Goal: Register for event/course

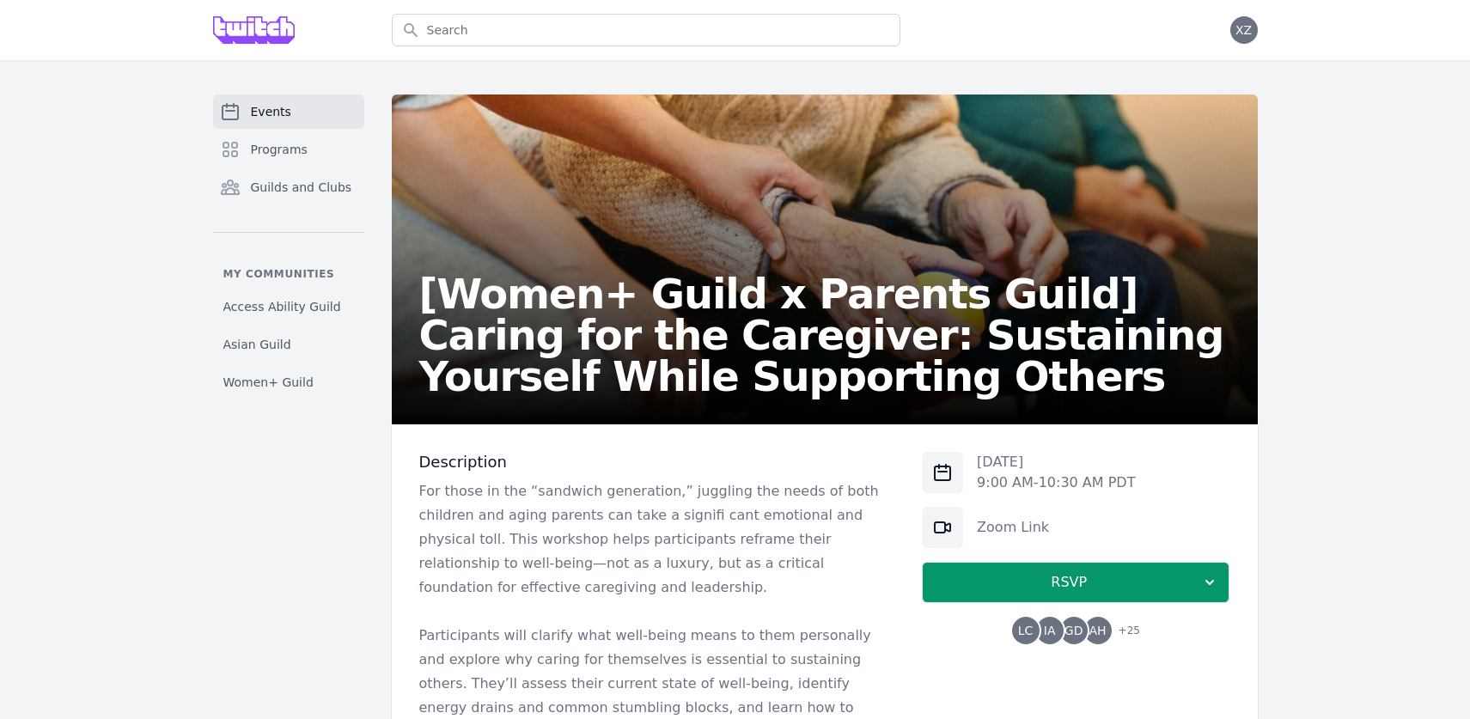
click at [275, 113] on span "Events" at bounding box center [271, 111] width 40 height 17
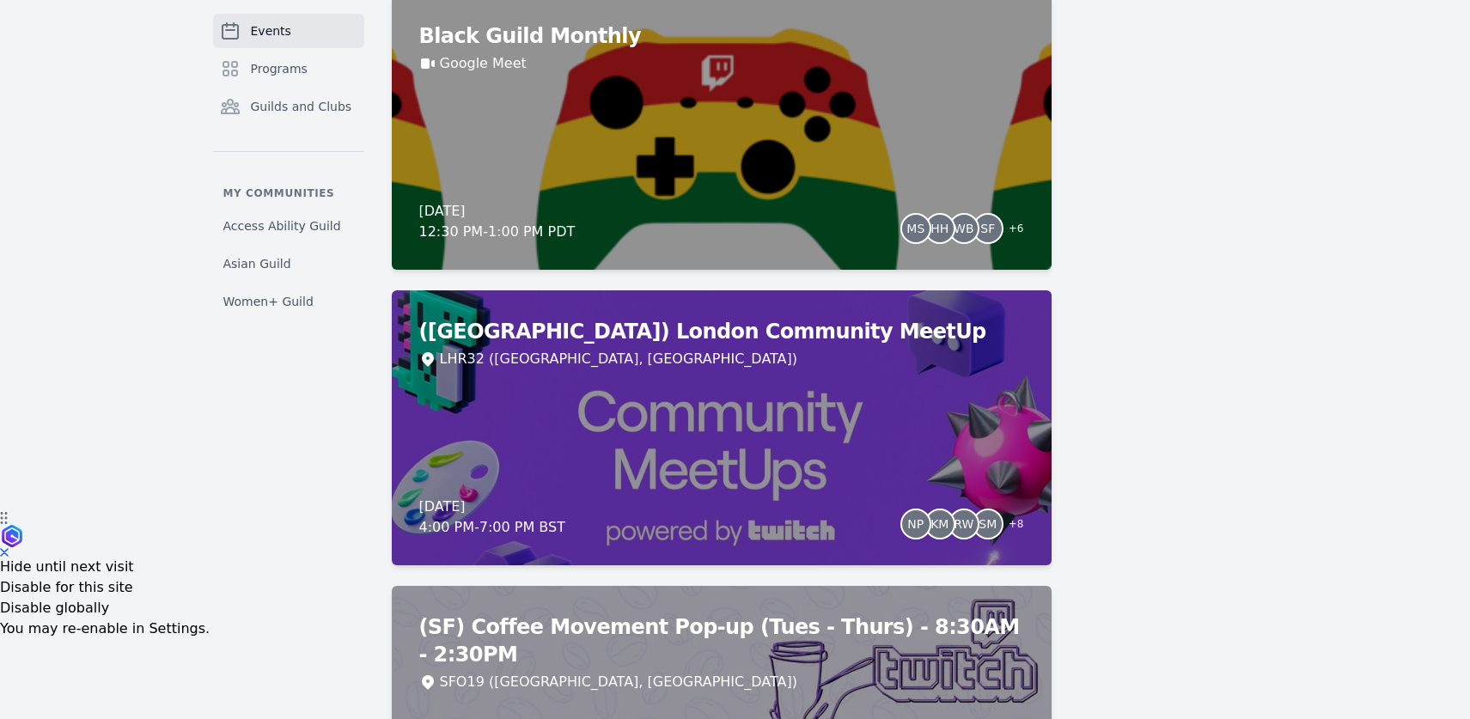
scroll to position [434, 0]
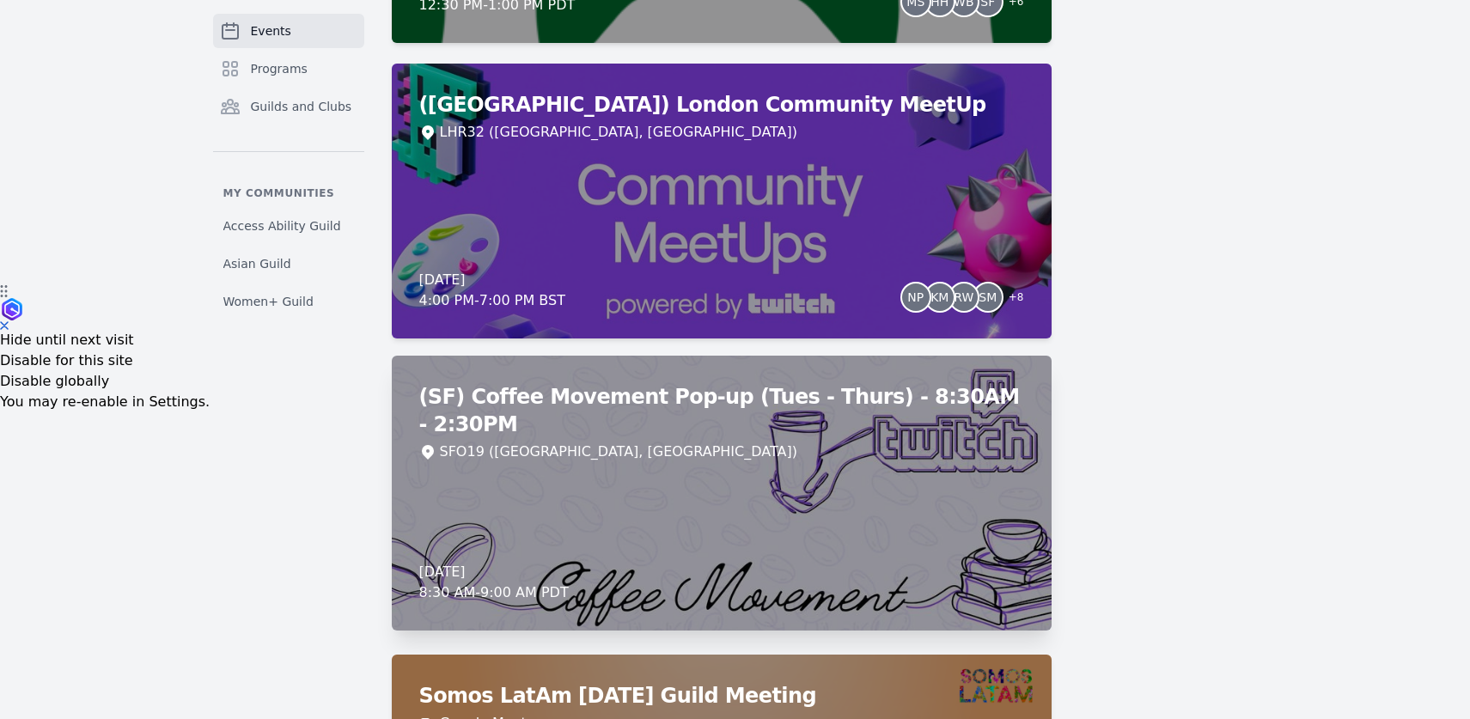
click at [514, 495] on div "(SF) Coffee Movement Pop-up (Tues - Thurs) - 8:30AM - 2:30PM SFO19 (San Francis…" at bounding box center [722, 493] width 660 height 275
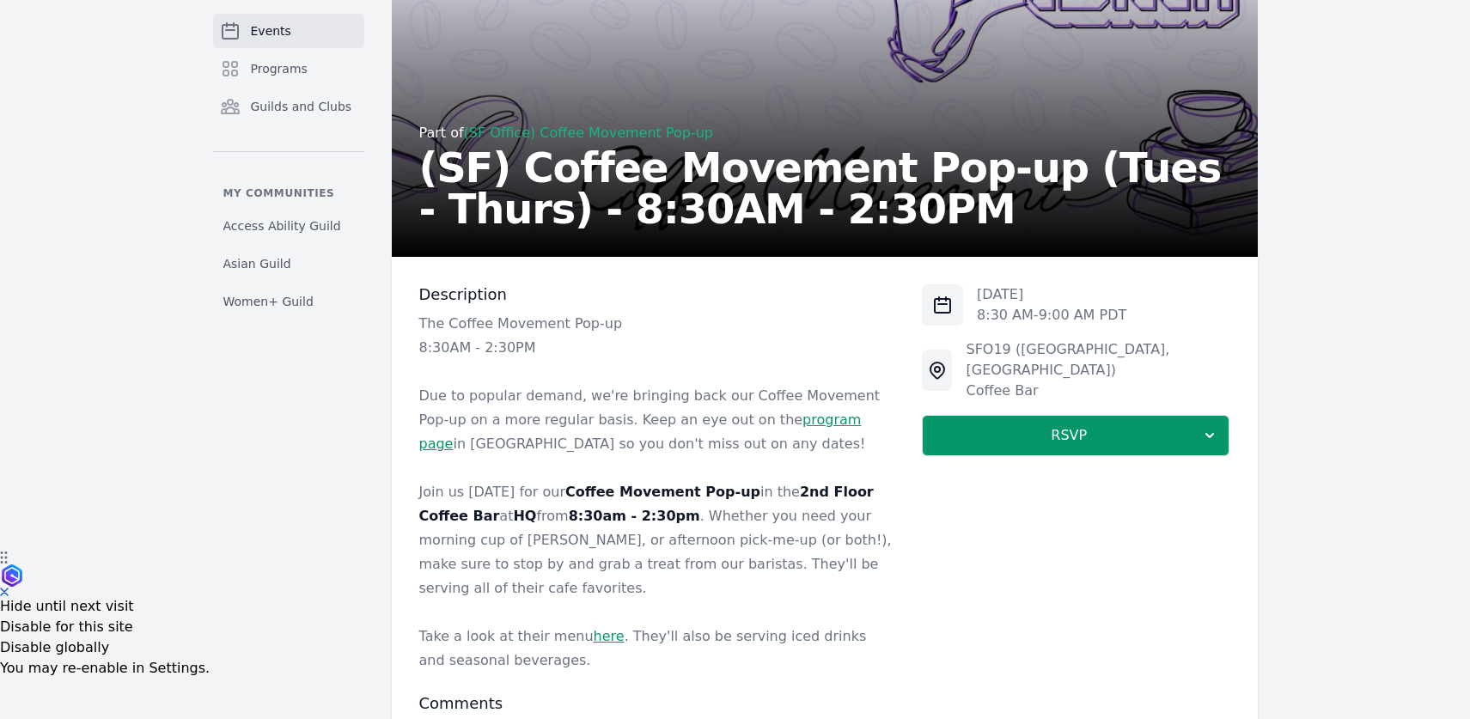
scroll to position [198, 0]
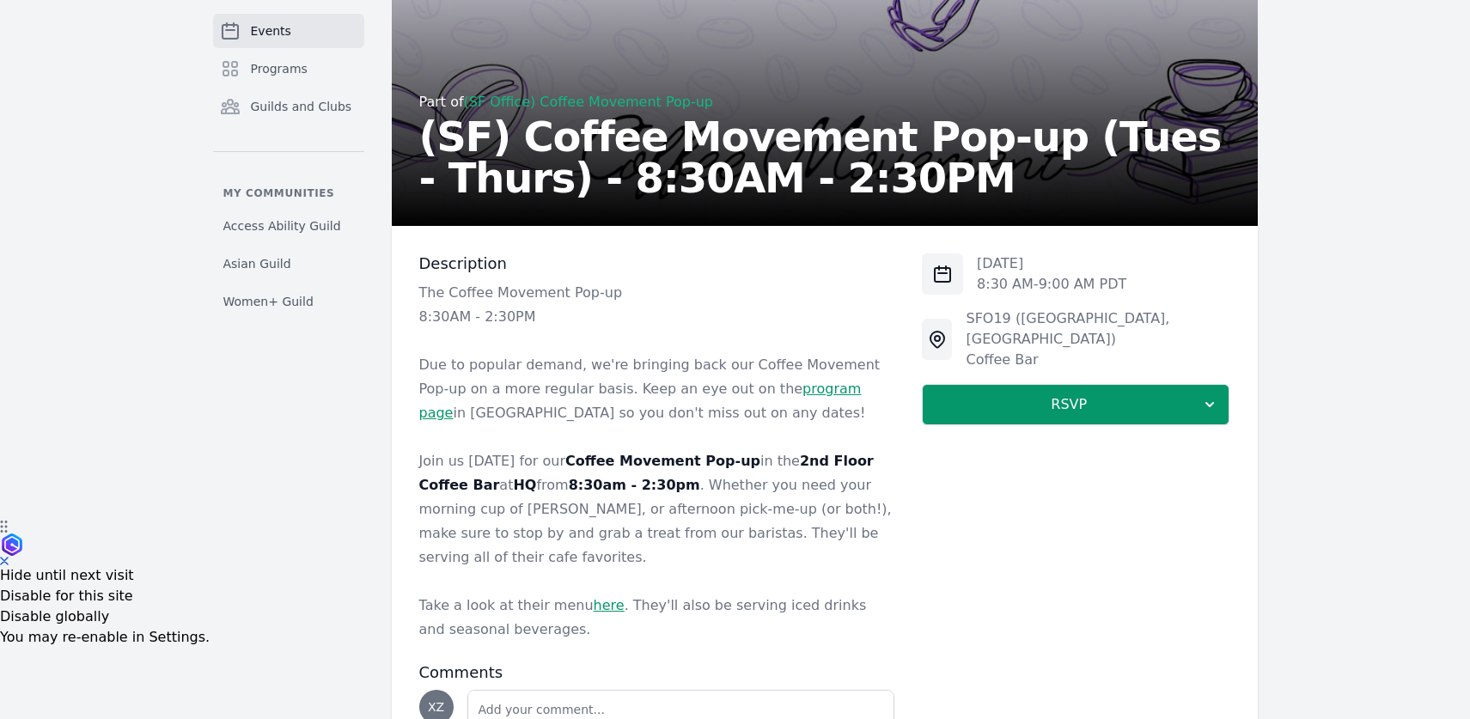
click at [599, 597] on link "here" at bounding box center [609, 605] width 31 height 16
click at [760, 389] on link "program page" at bounding box center [640, 401] width 442 height 40
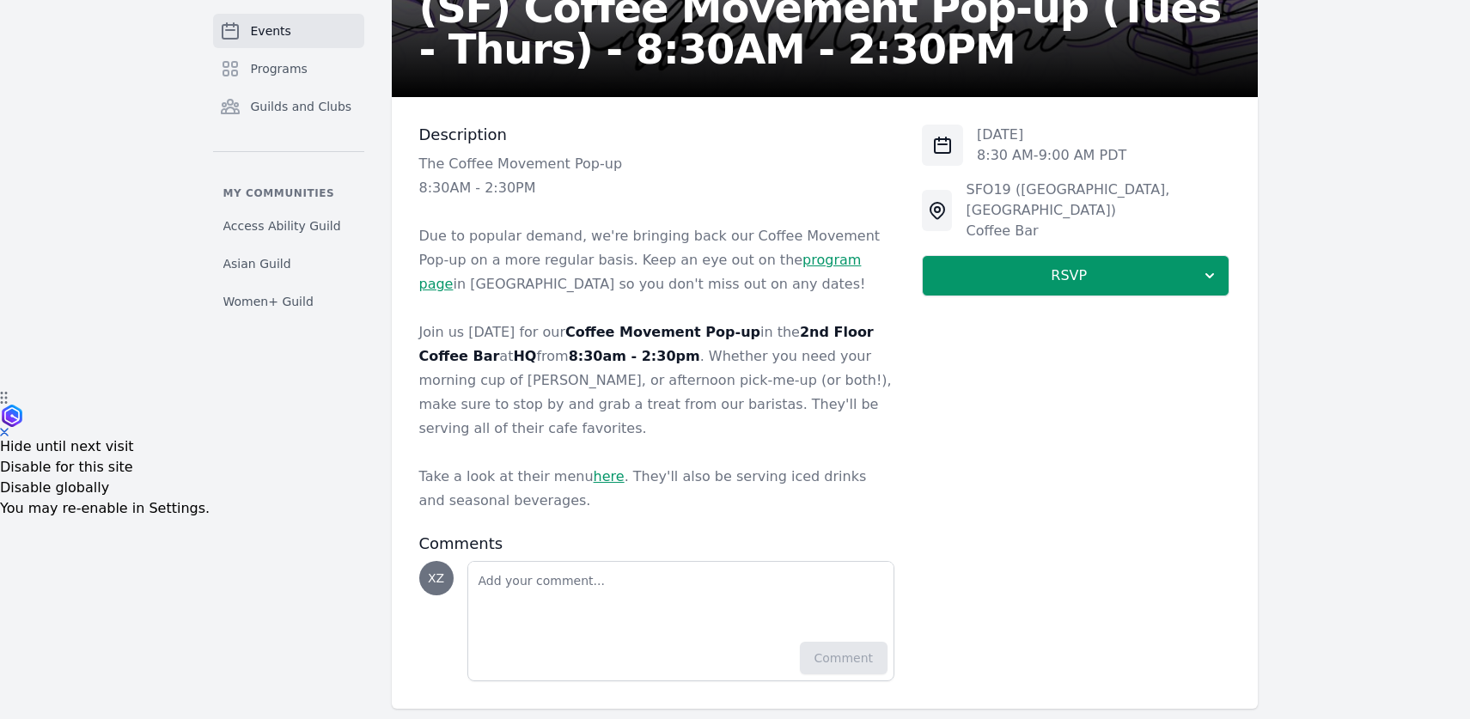
click at [271, 22] on span "Events" at bounding box center [271, 30] width 40 height 17
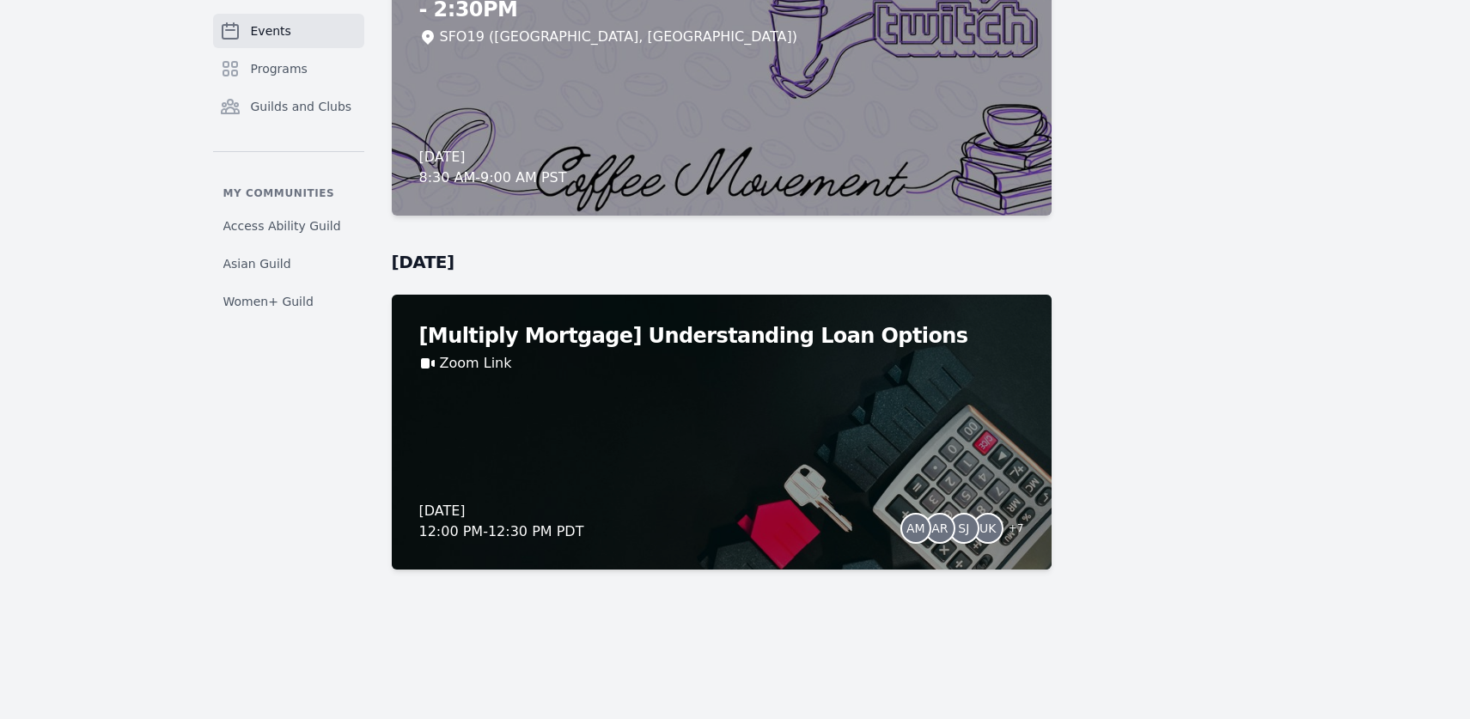
scroll to position [15956, 0]
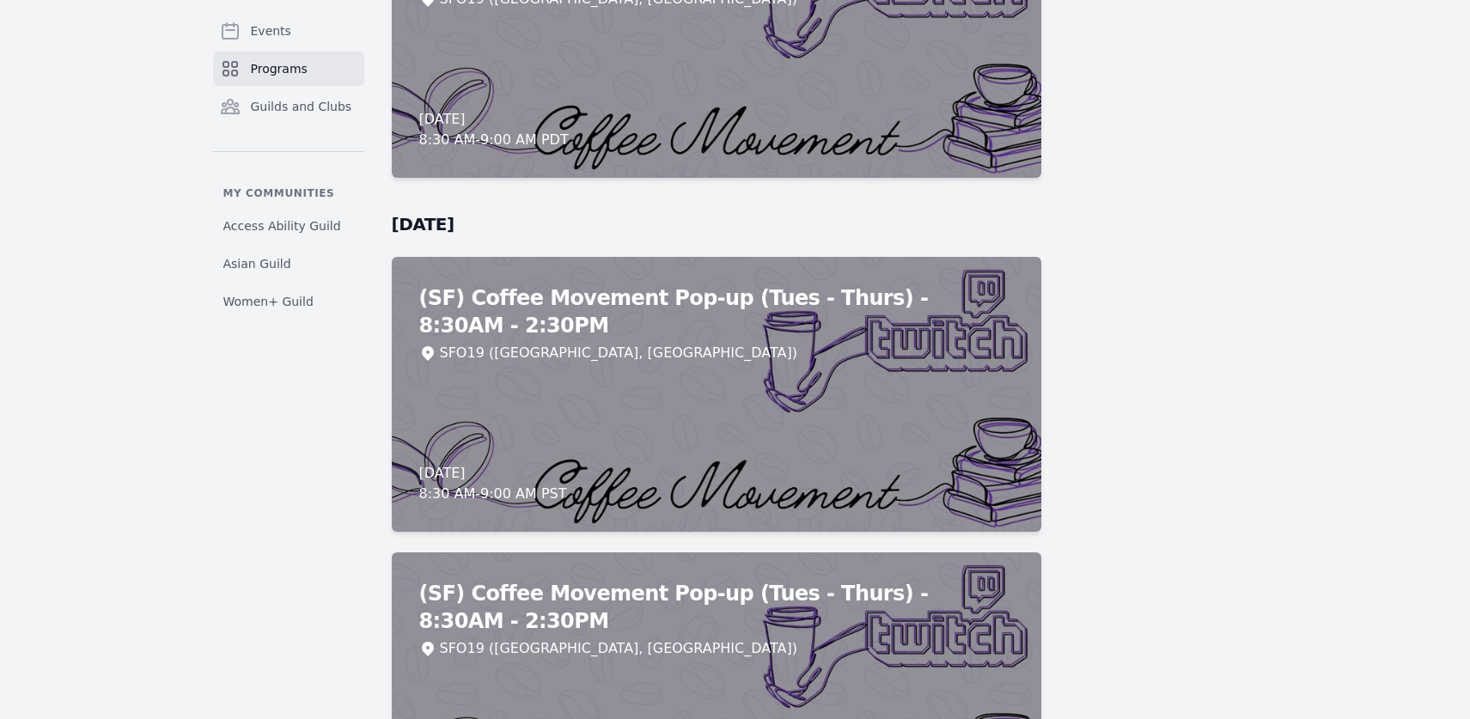
scroll to position [3127, 0]
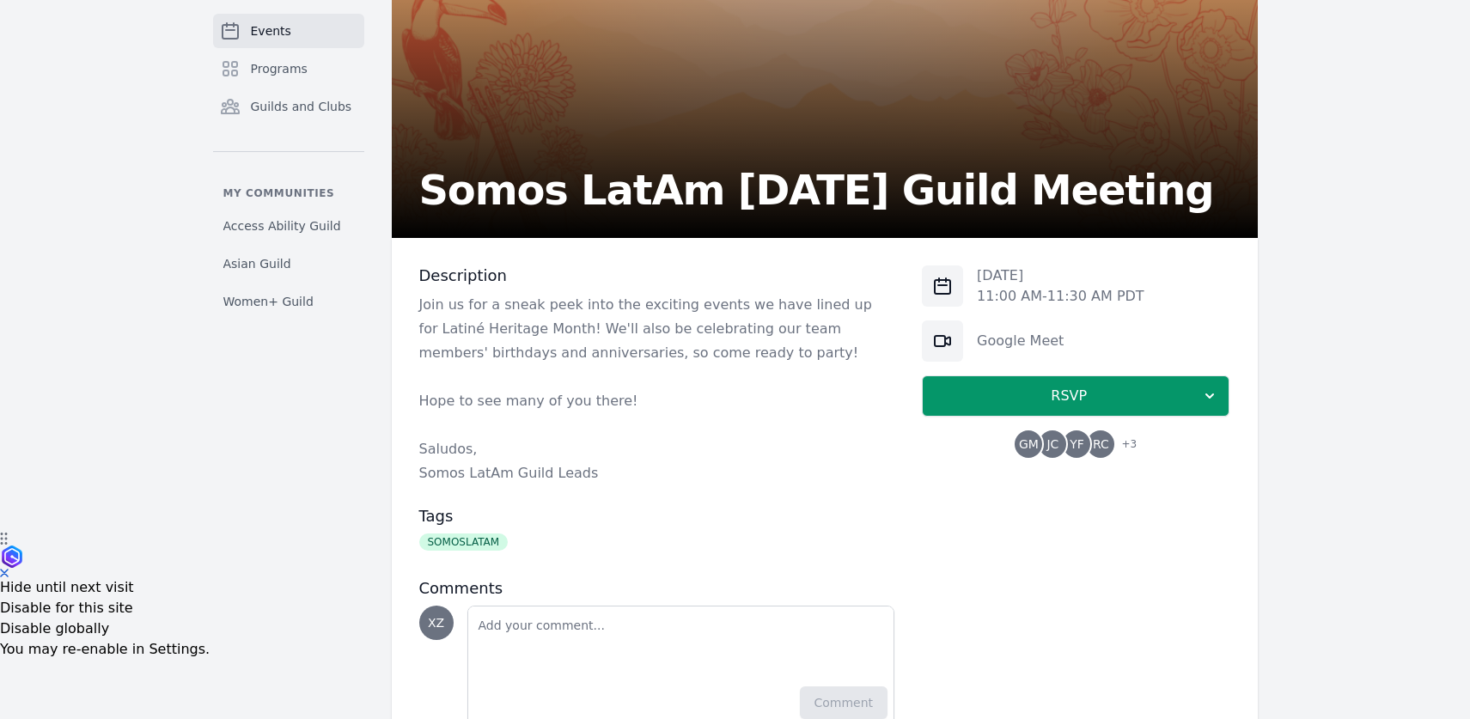
scroll to position [223, 0]
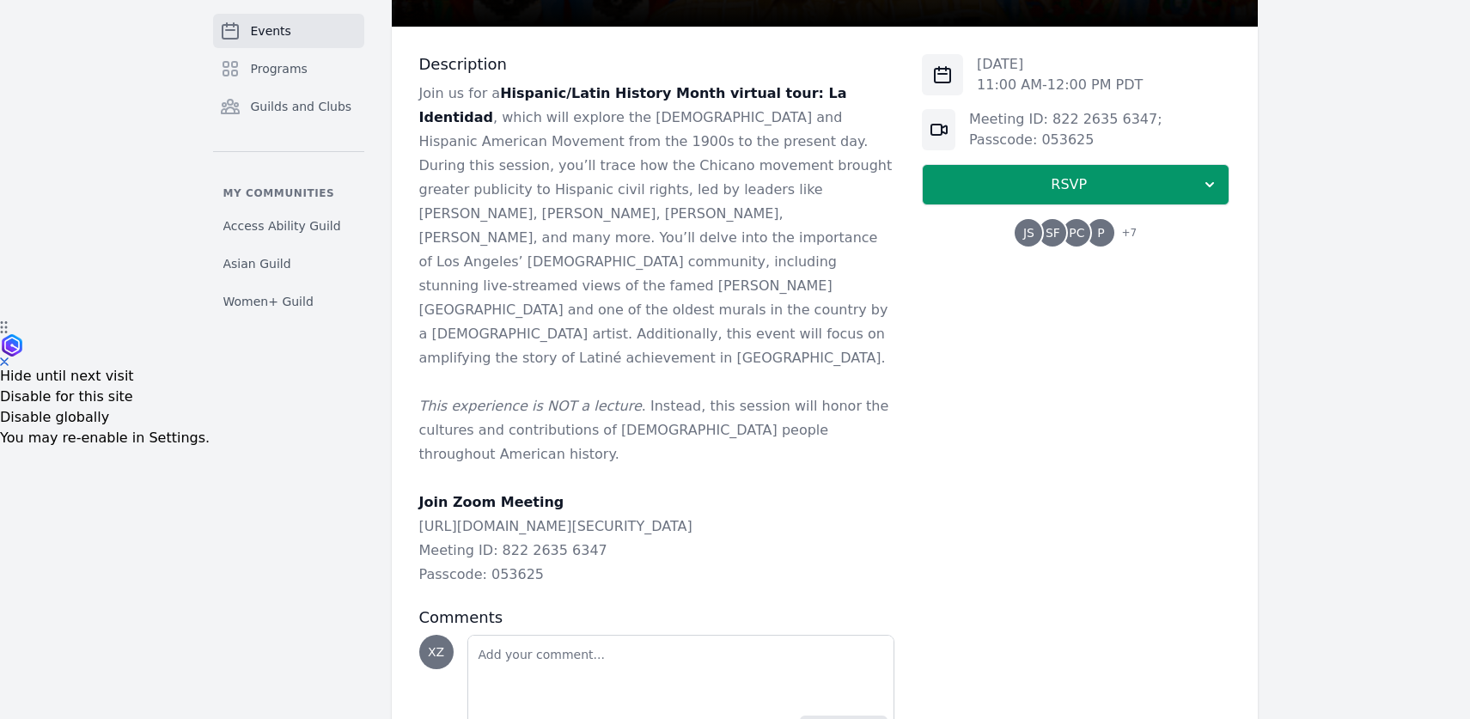
scroll to position [425, 0]
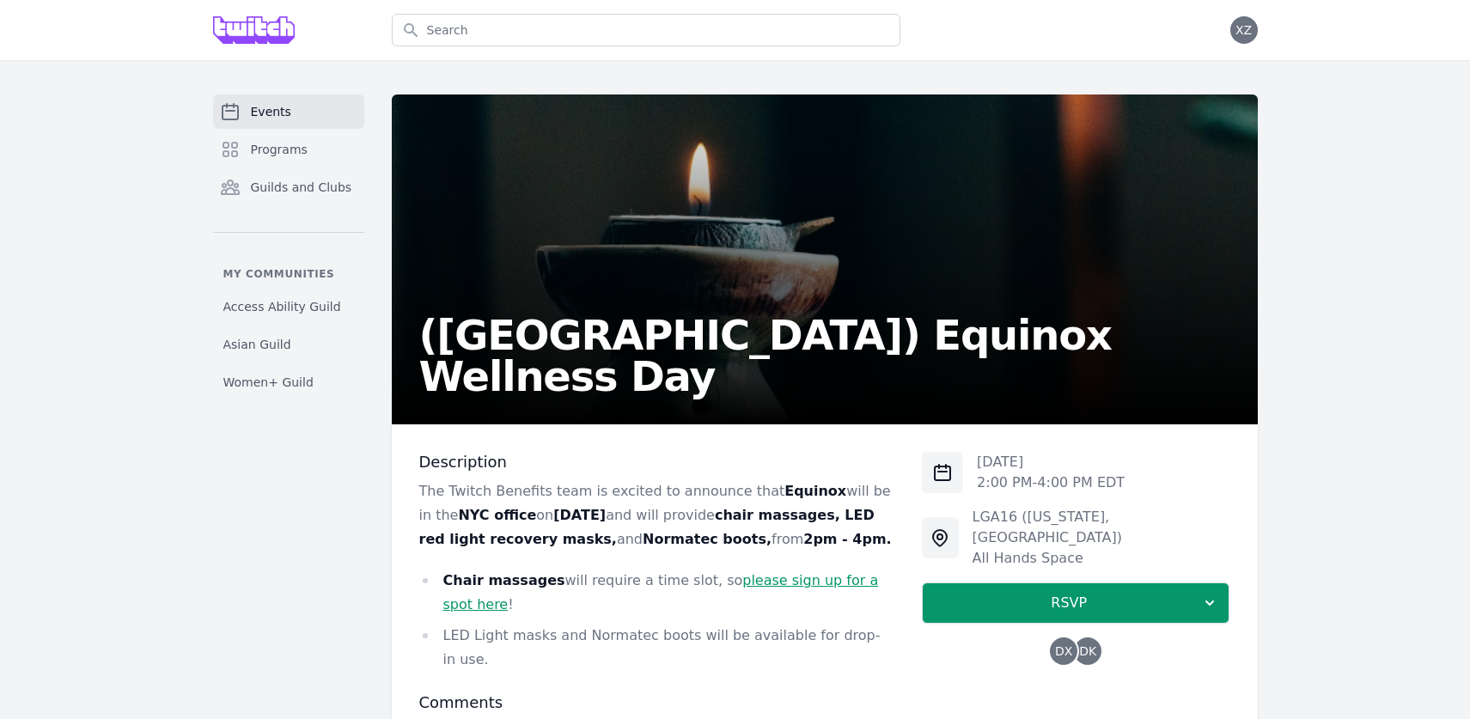
scroll to position [159, 0]
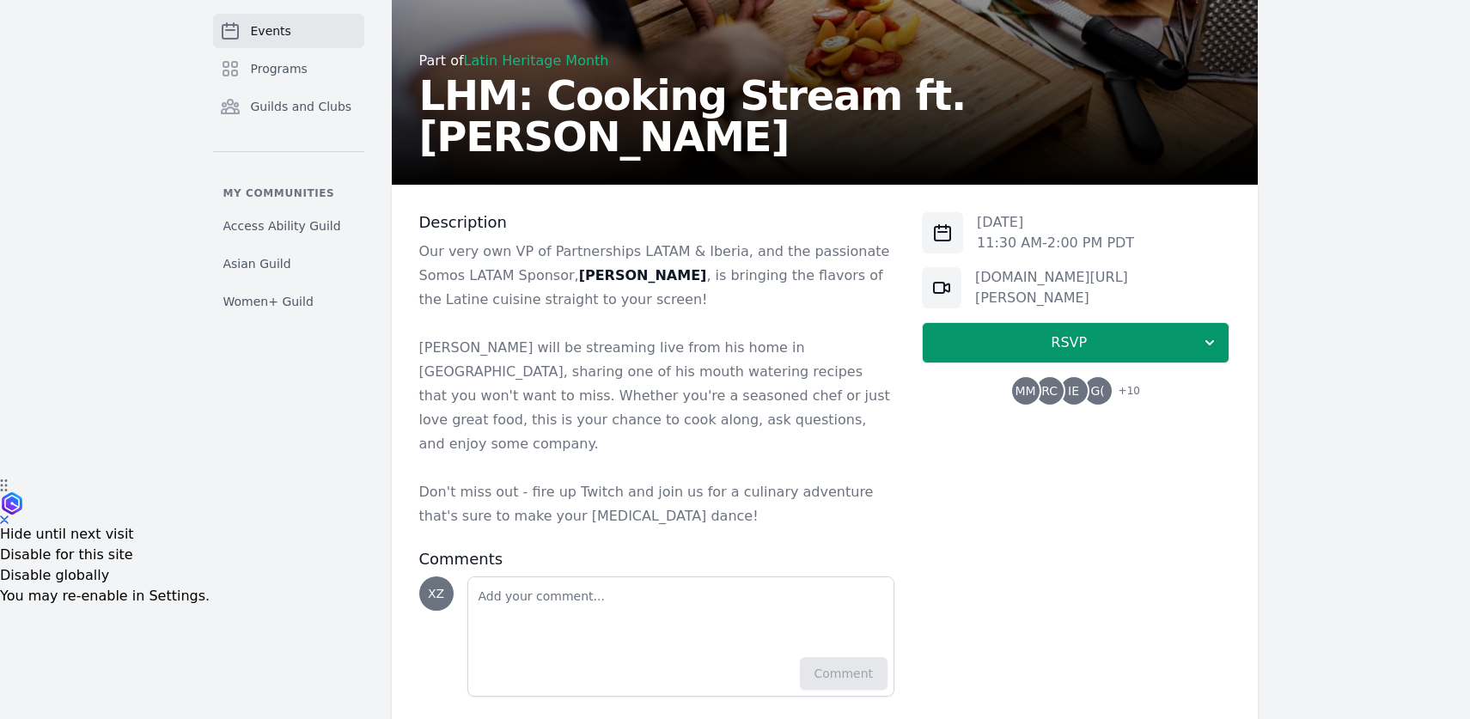
scroll to position [255, 0]
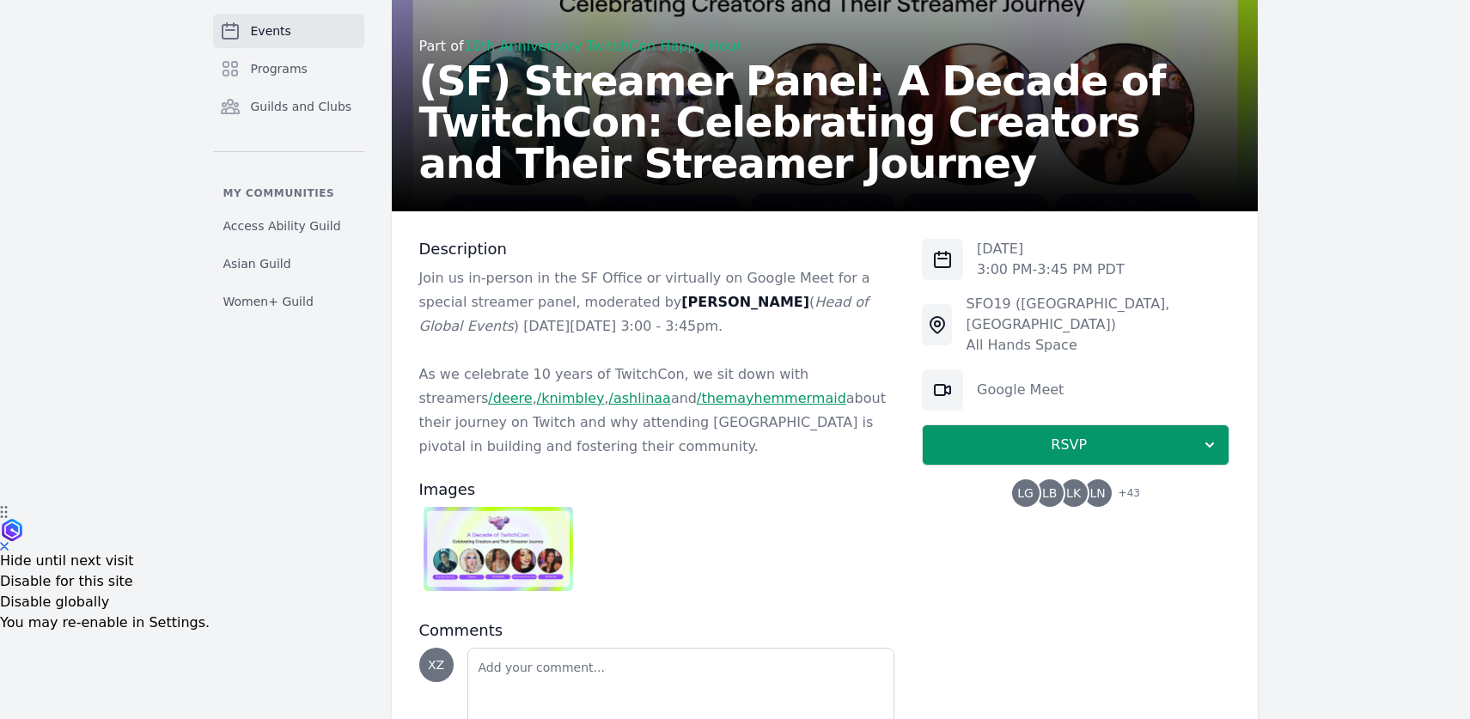
scroll to position [259, 0]
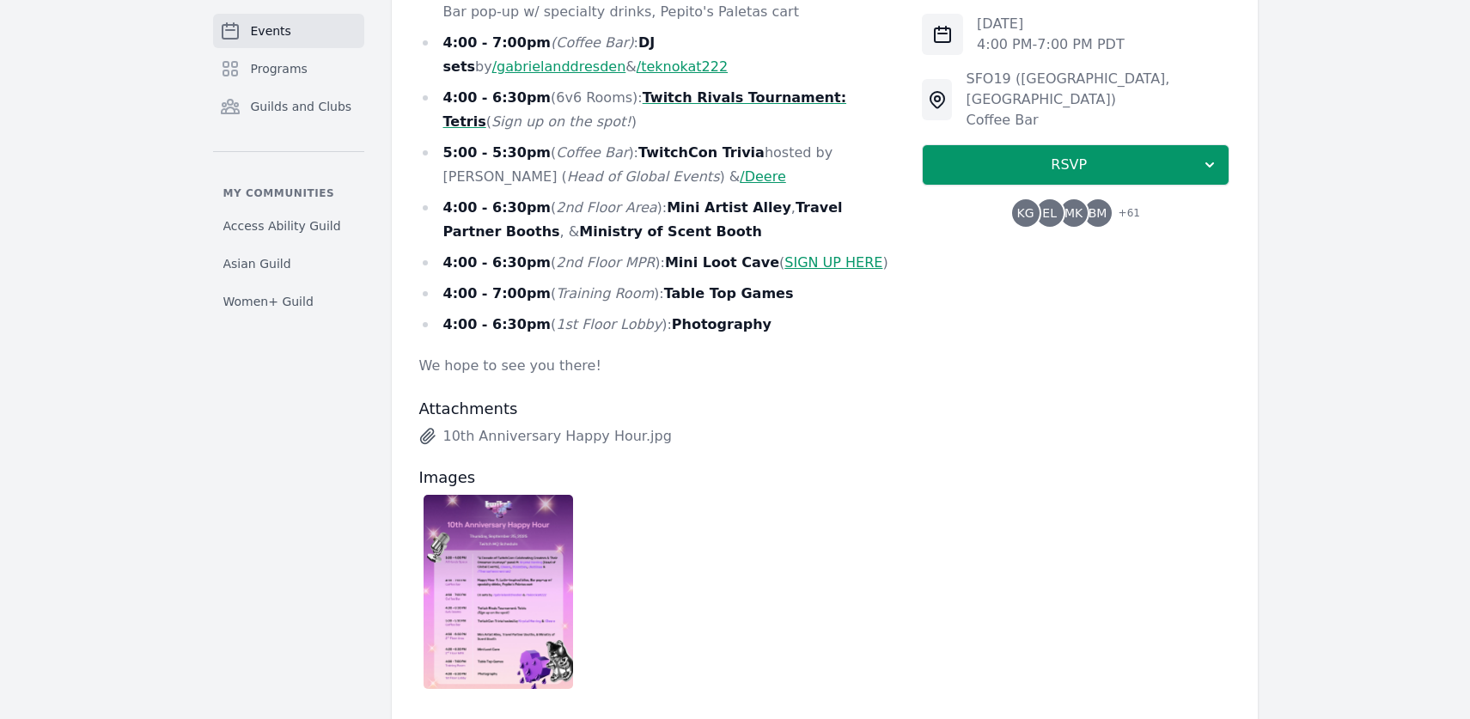
scroll to position [1008, 0]
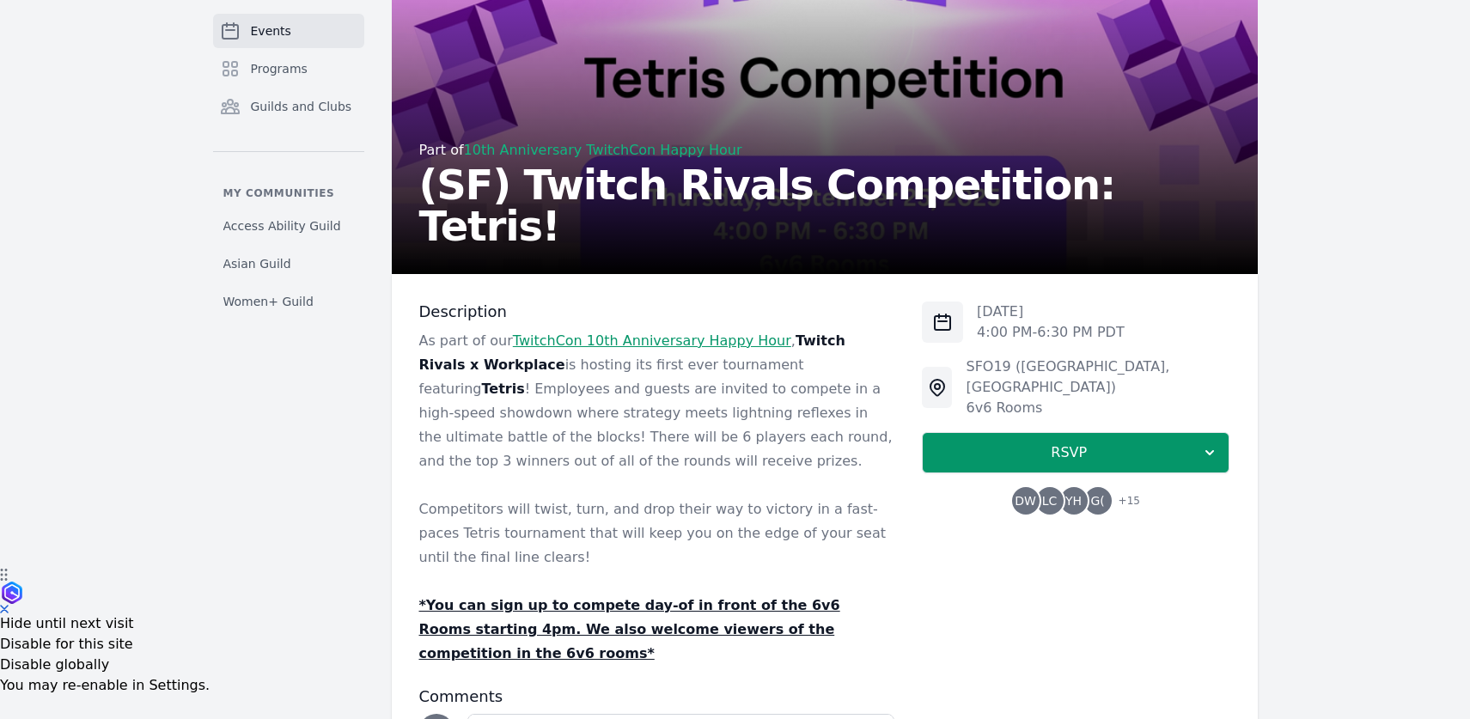
scroll to position [303, 0]
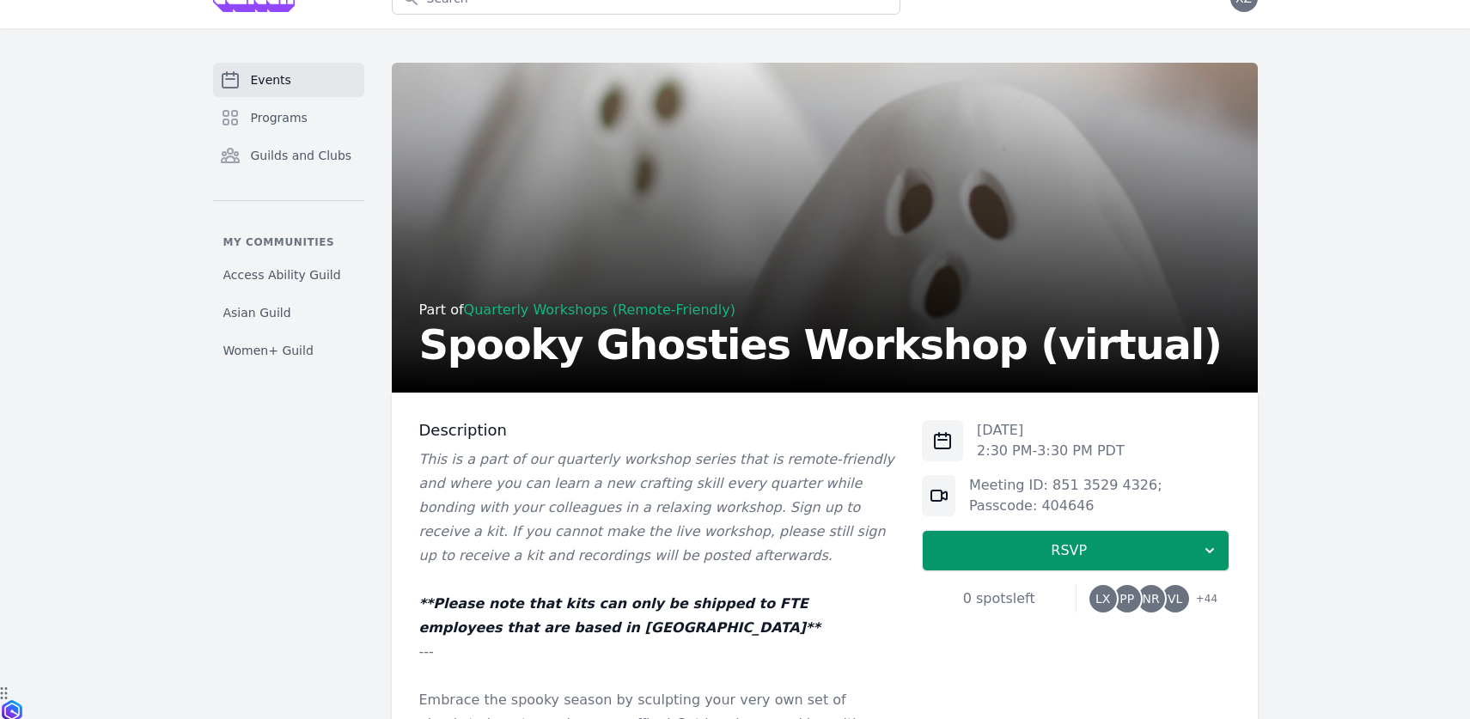
scroll to position [127, 0]
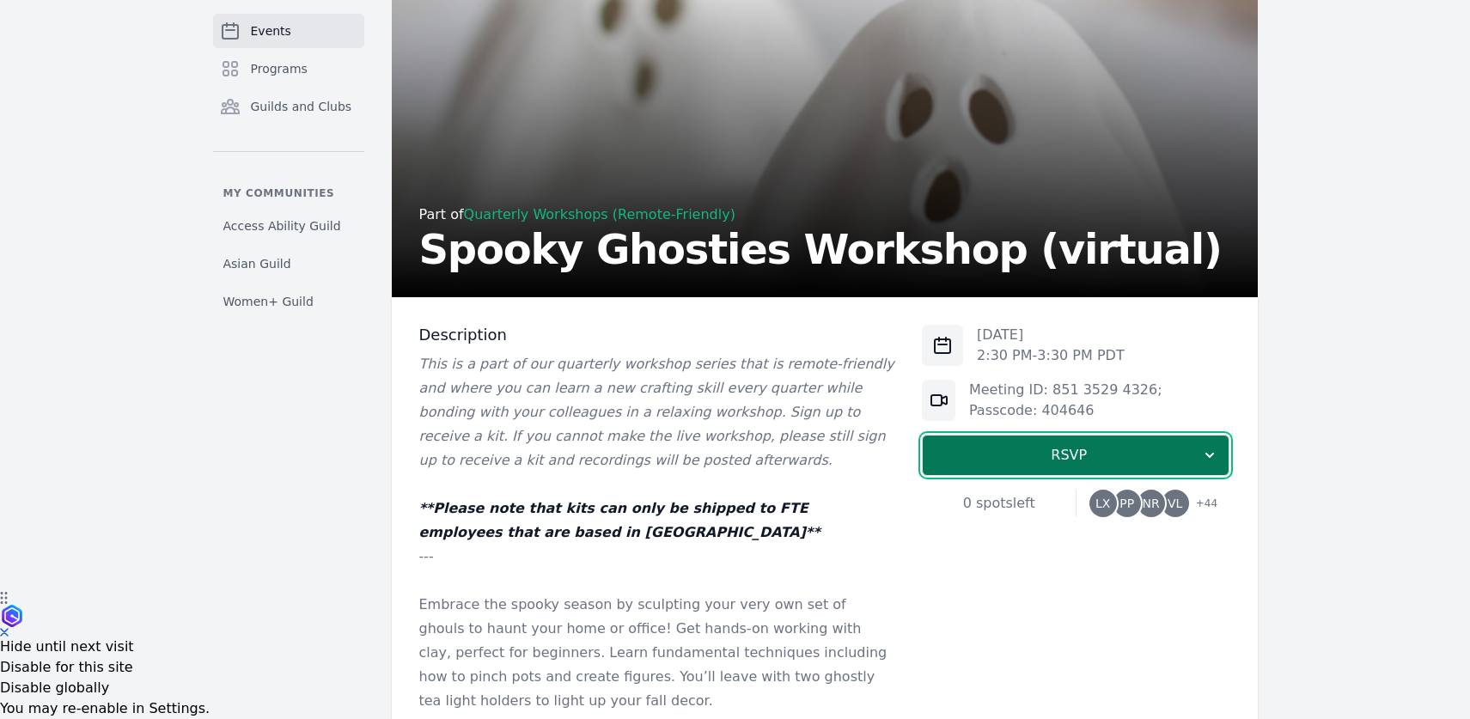
click at [1192, 456] on span "RSVP" at bounding box center [1068, 455] width 265 height 21
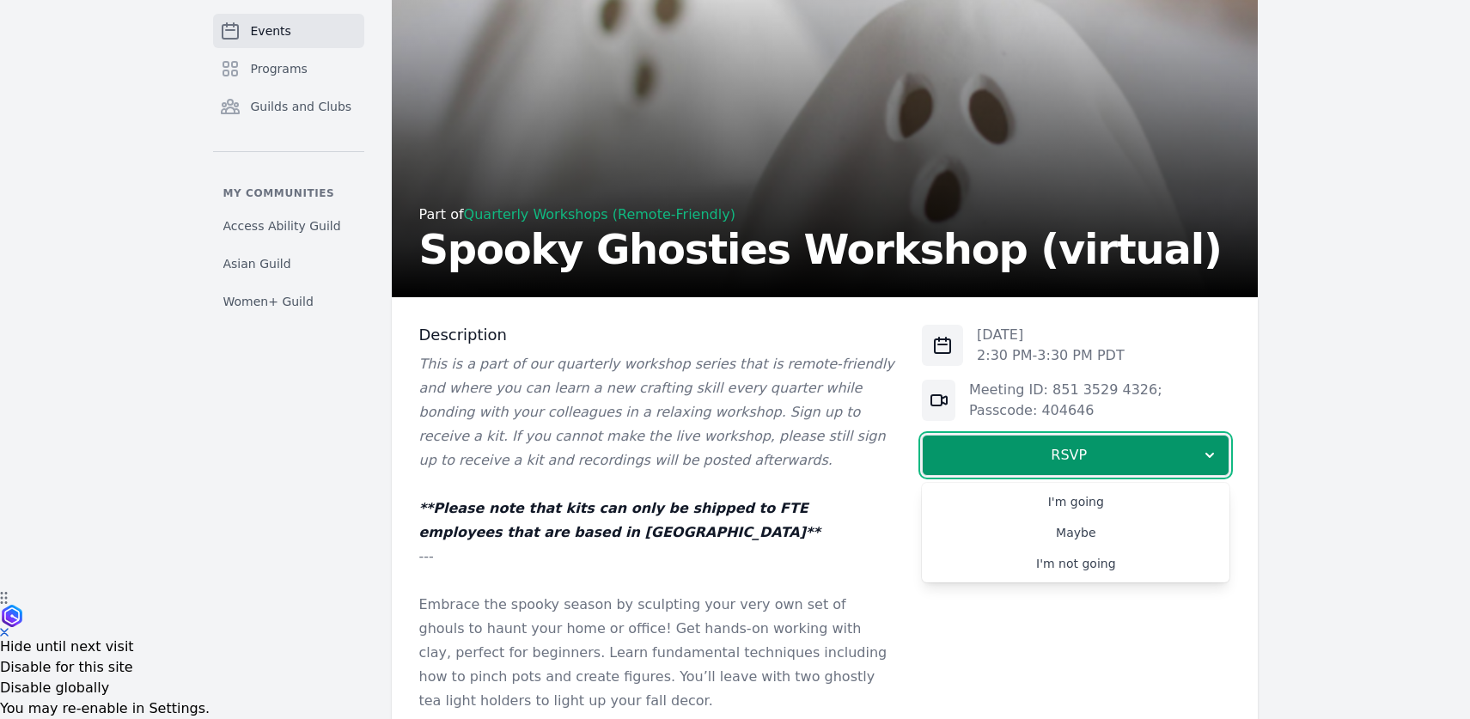
click at [793, 483] on p at bounding box center [657, 484] width 476 height 24
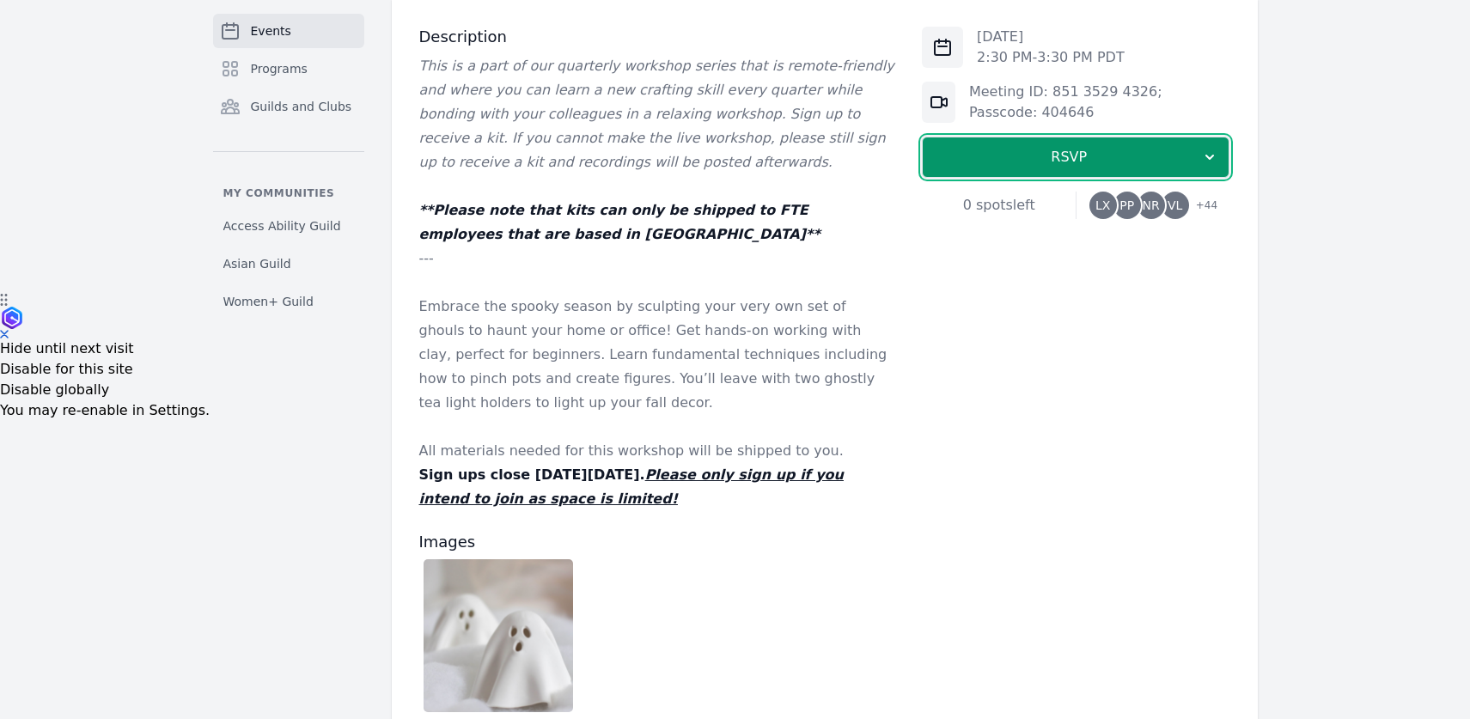
scroll to position [428, 0]
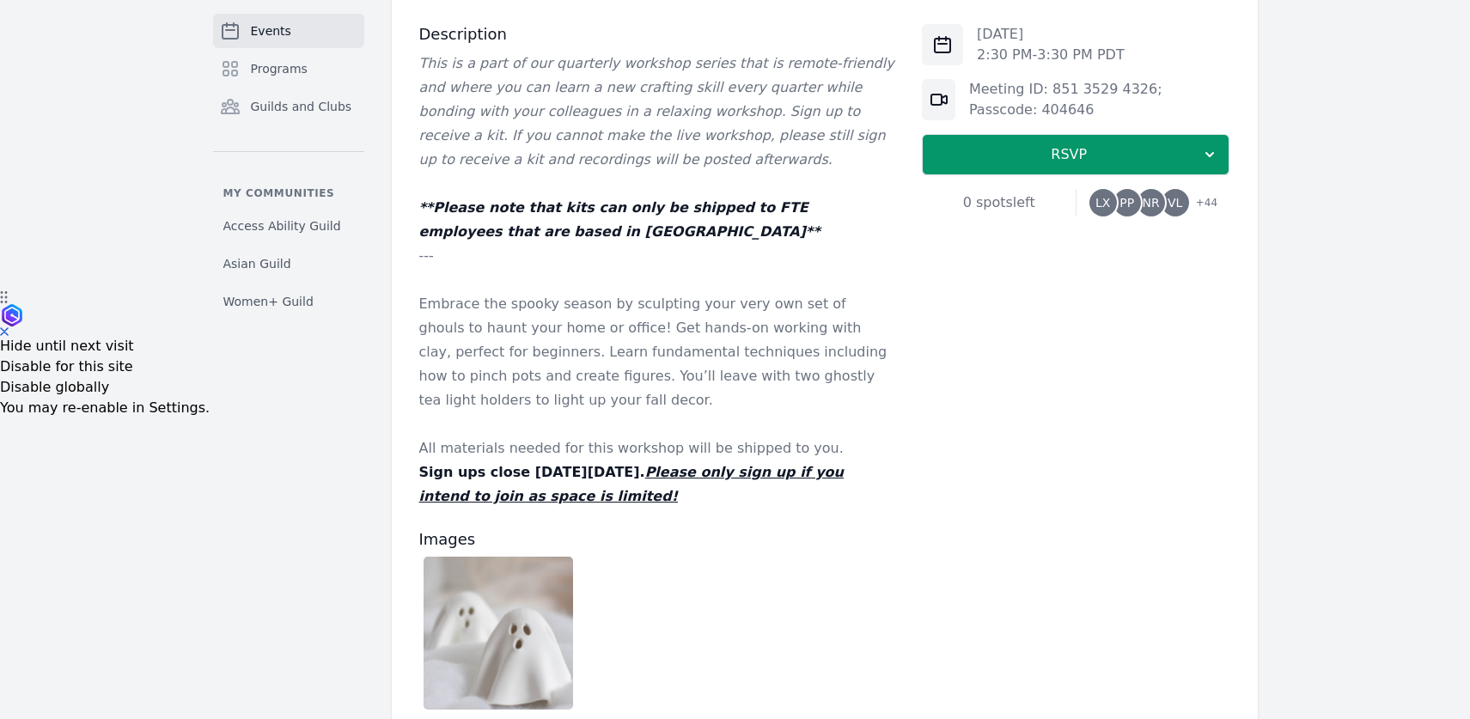
click at [504, 636] on img at bounding box center [499, 633] width 150 height 153
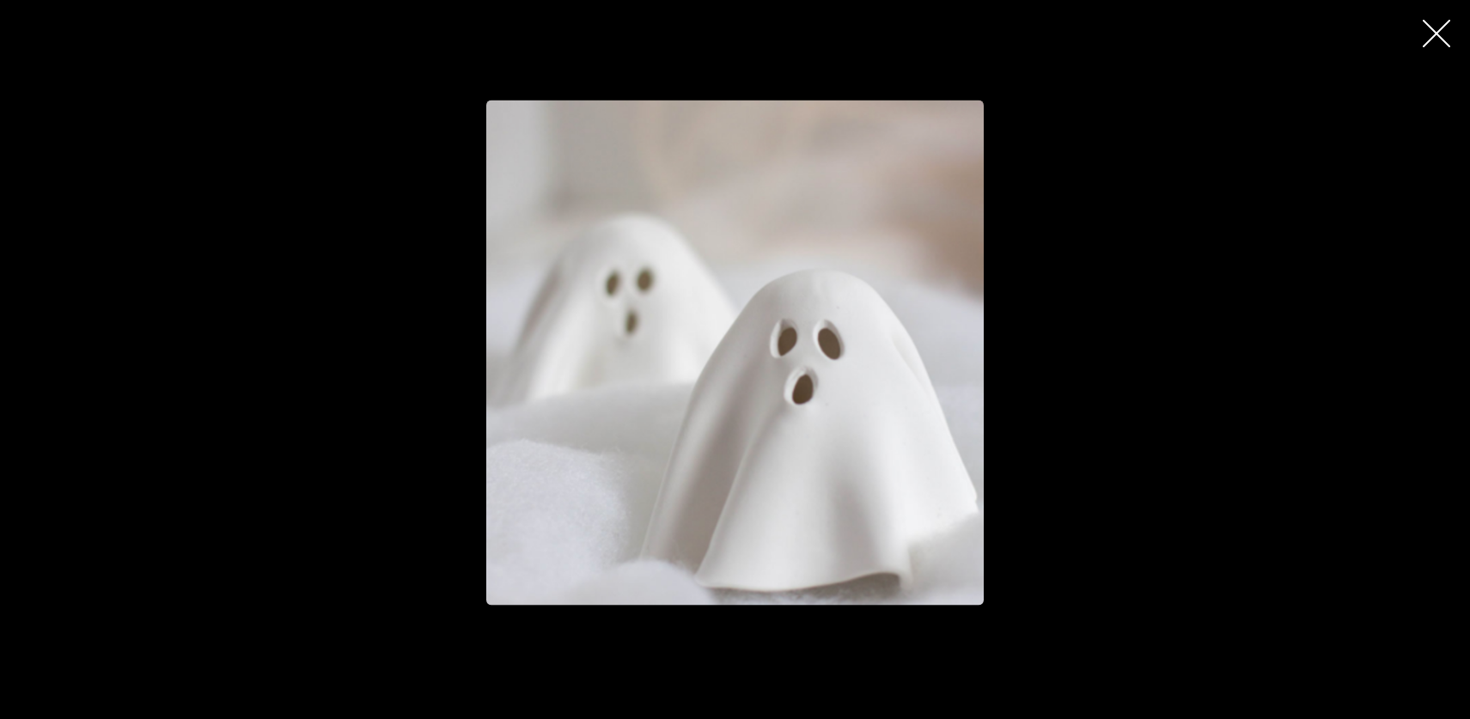
click at [1421, 33] on button "button" at bounding box center [1436, 33] width 41 height 41
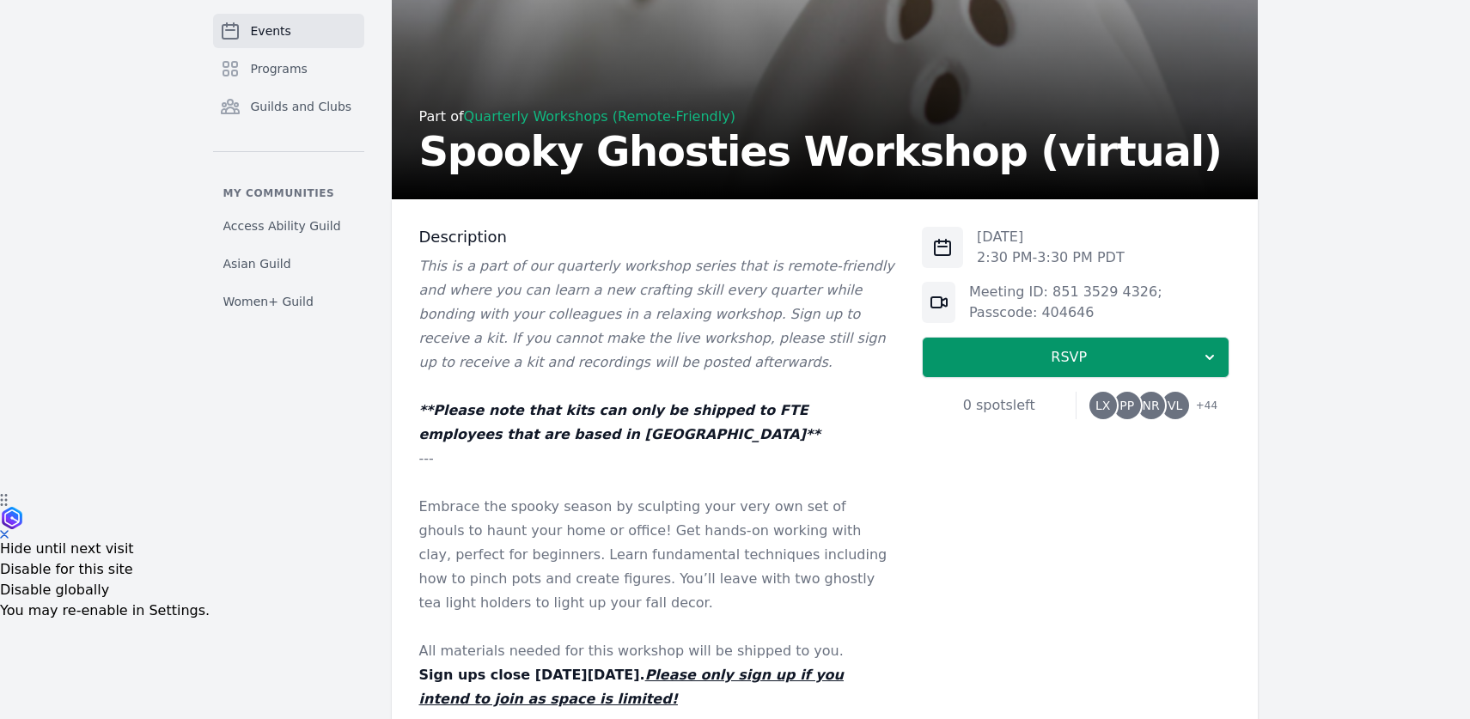
scroll to position [219, 0]
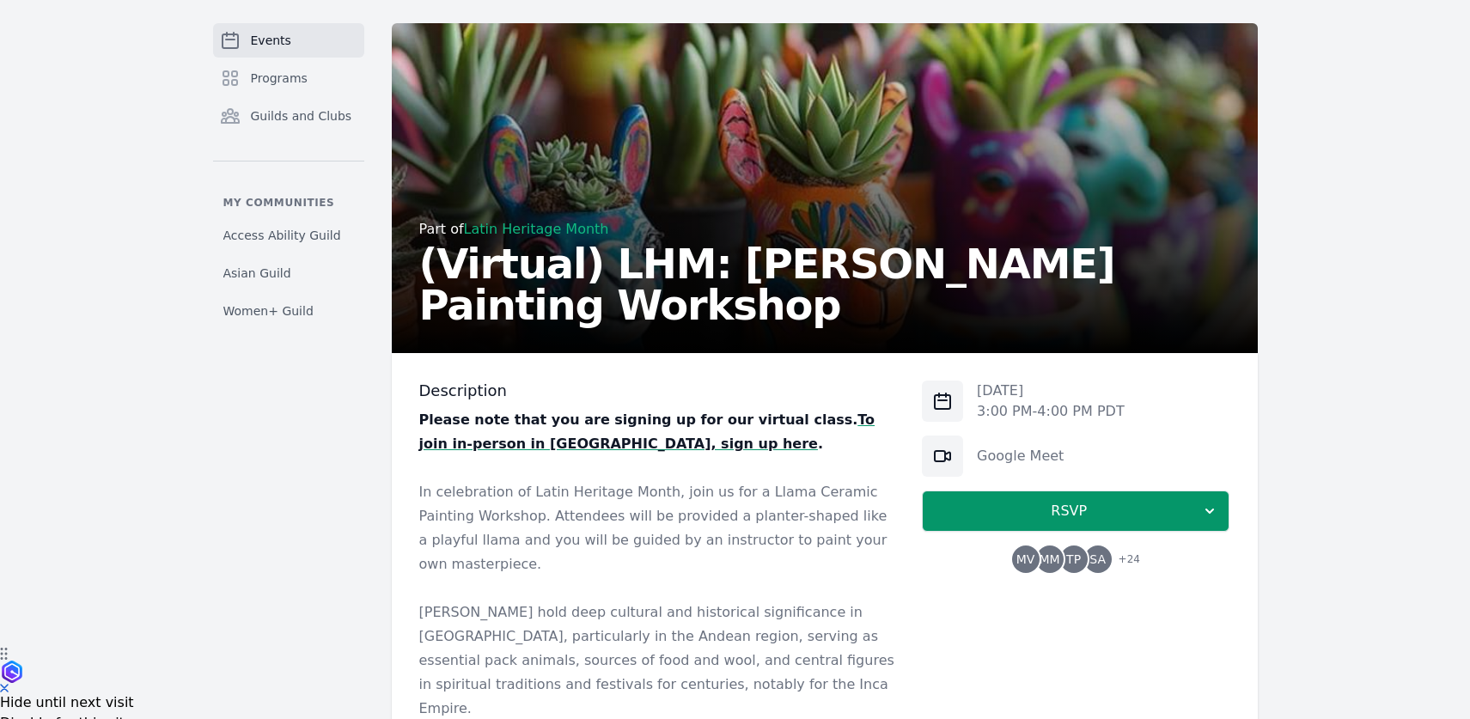
scroll to position [72, 0]
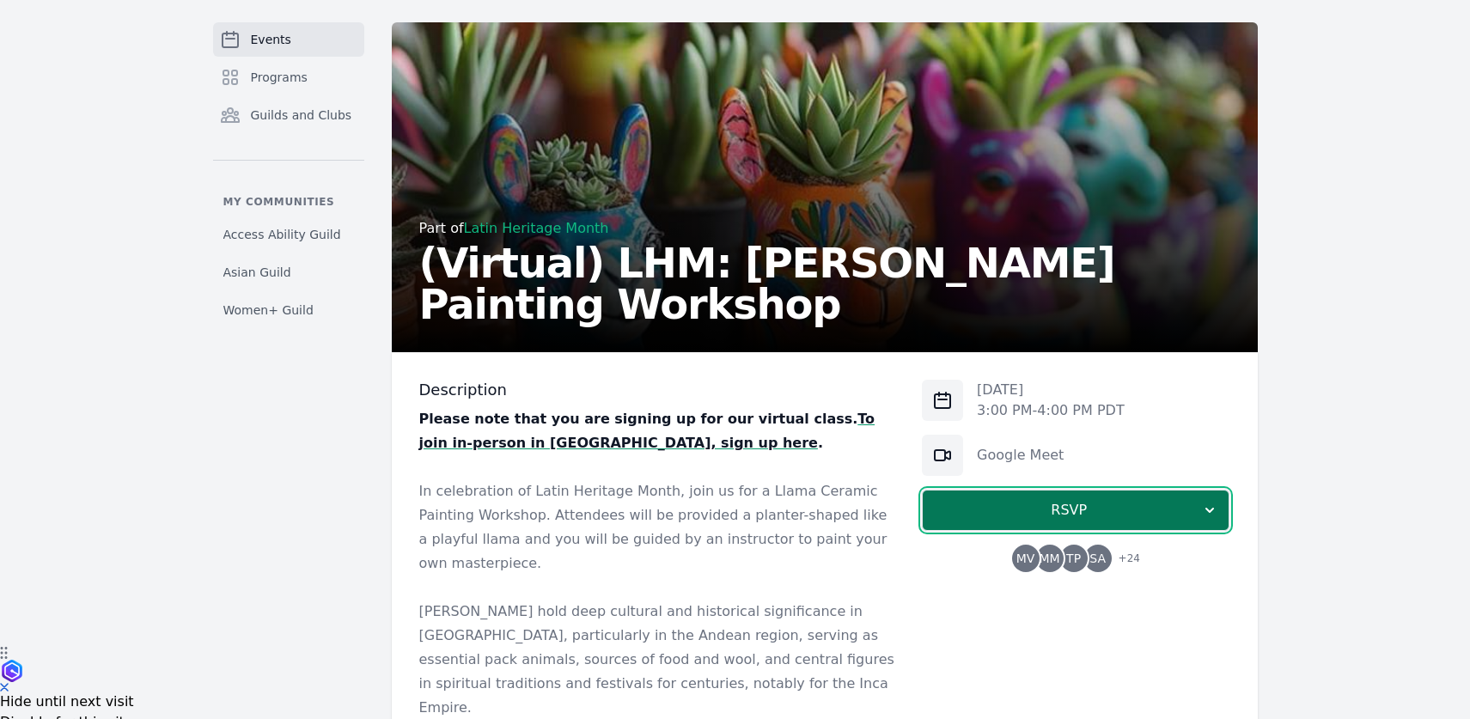
click at [999, 507] on span "RSVP" at bounding box center [1068, 510] width 265 height 21
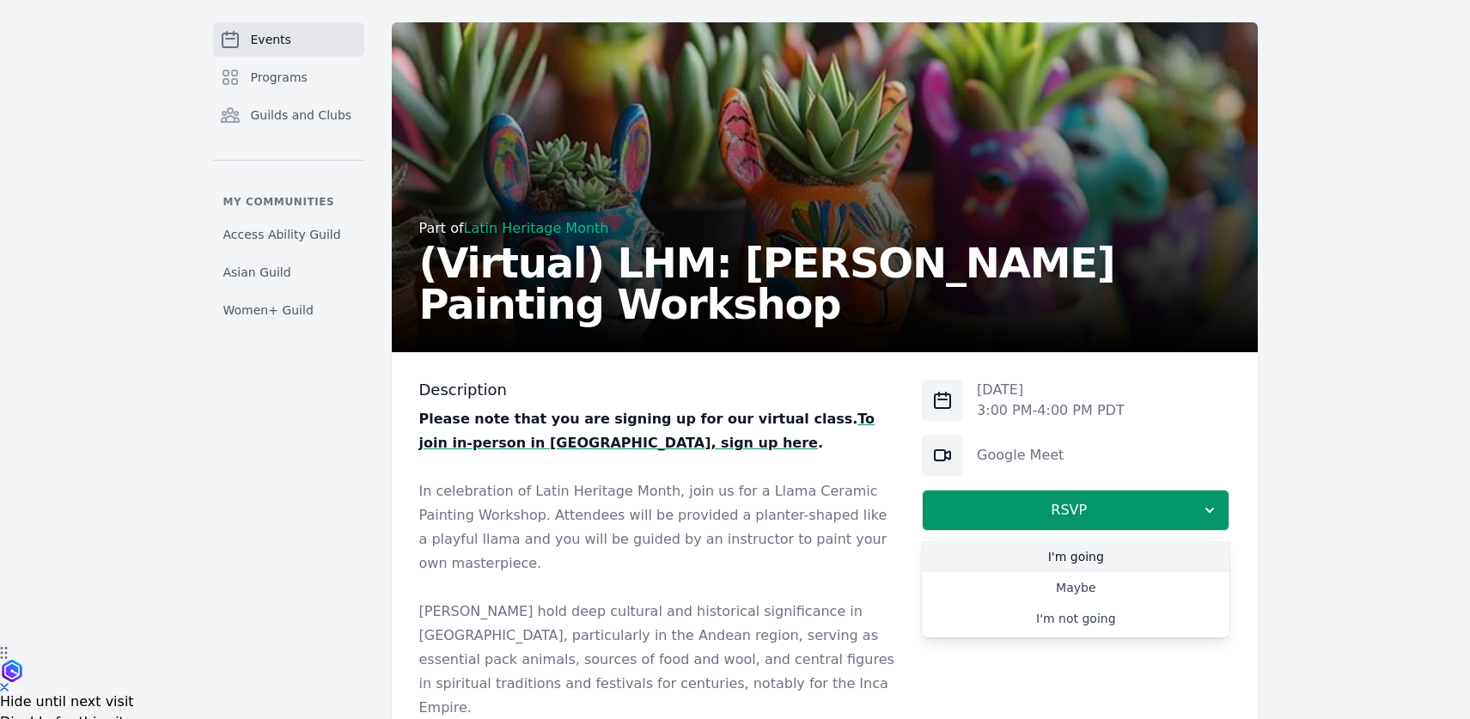
click at [1024, 558] on link "I'm going" at bounding box center [1076, 556] width 308 height 31
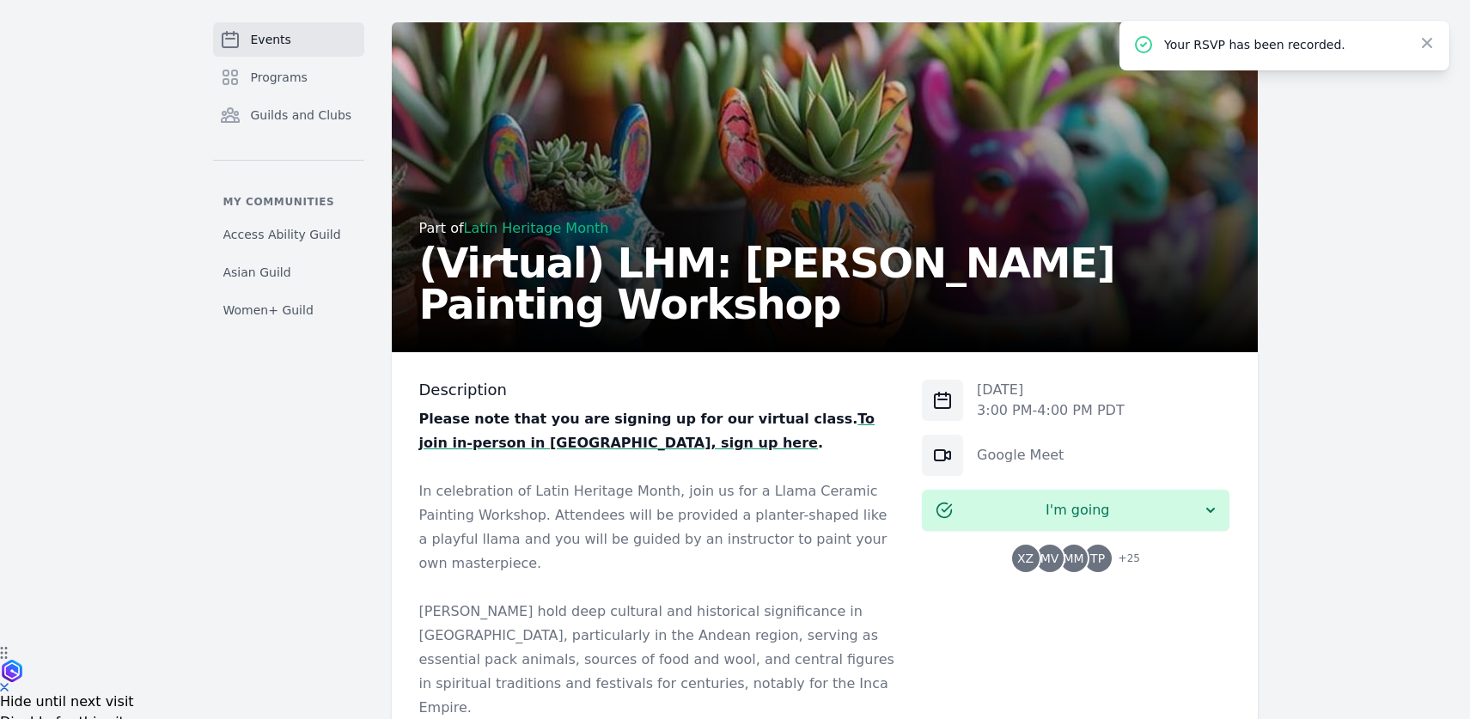
scroll to position [861, 0]
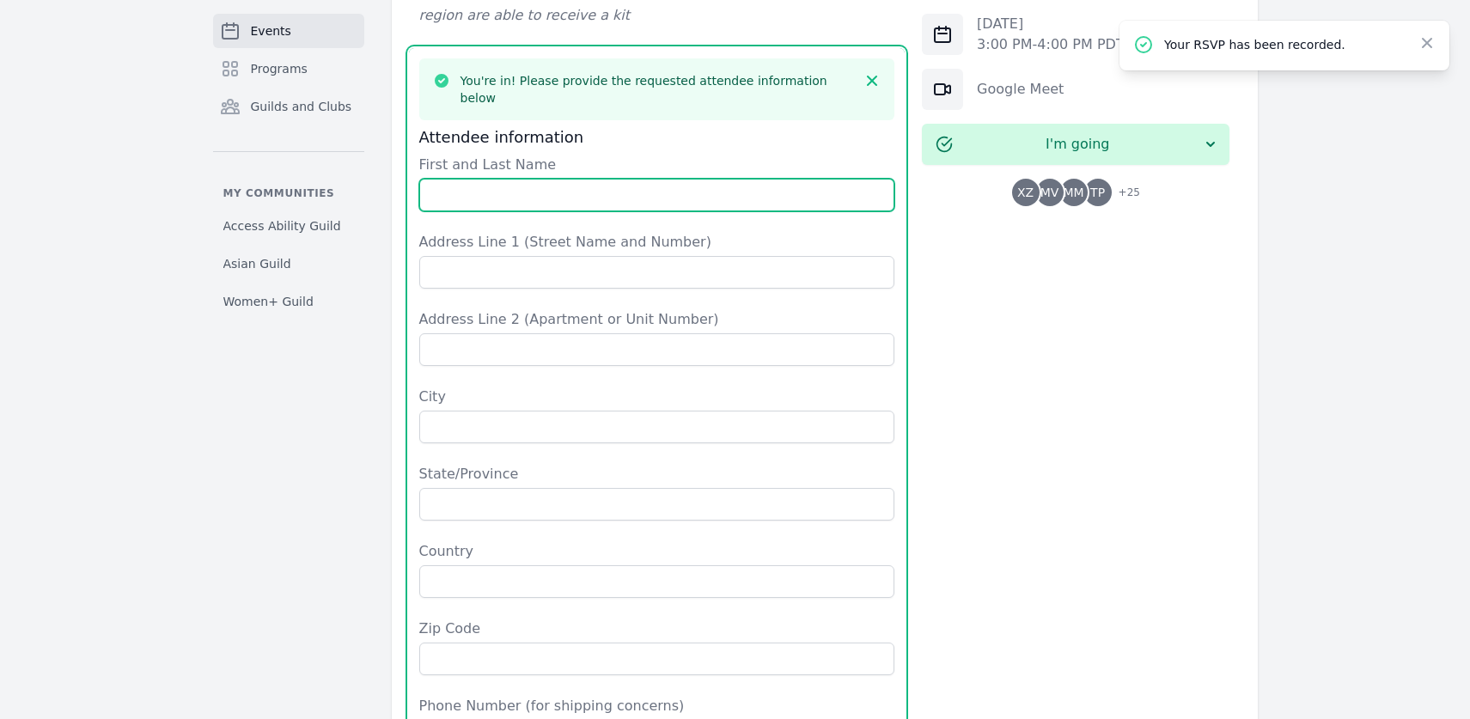
click at [531, 179] on input "First and Last Name" at bounding box center [657, 195] width 476 height 33
type input "Xiao Zhong"
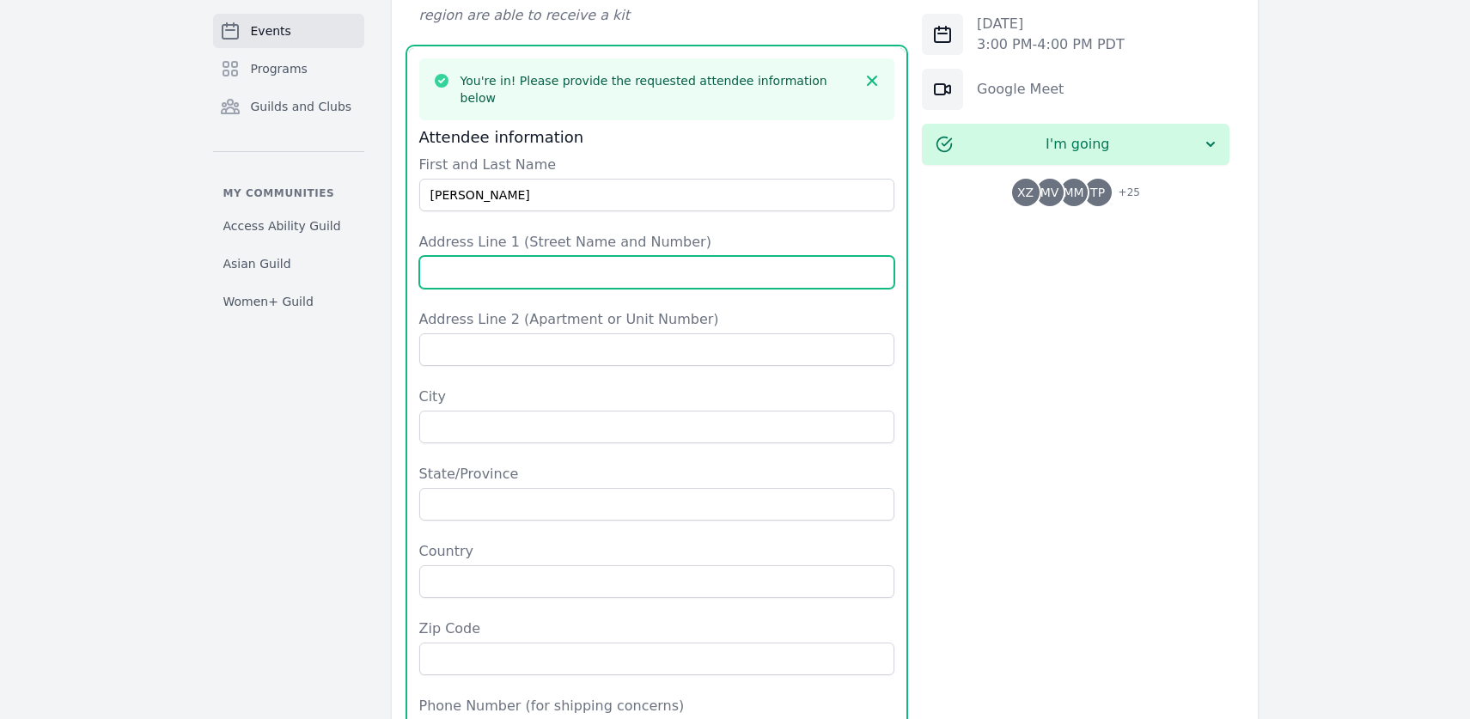
click at [453, 256] on input "Address Line 1 (Street Name and Number)" at bounding box center [657, 272] width 476 height 33
type input "870 E El Camino Real"
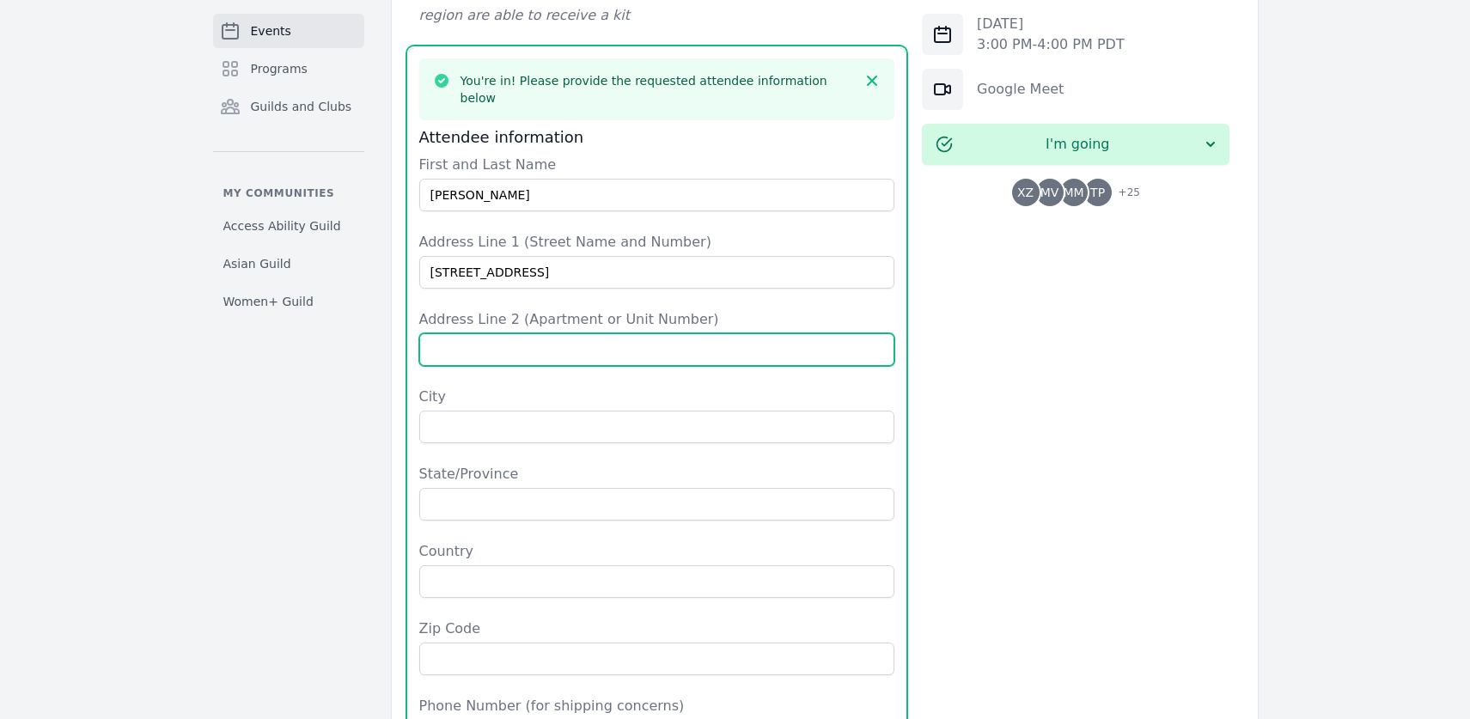
click at [460, 333] on input "Address Line 2 (Apartment or Unit Number)" at bounding box center [657, 349] width 476 height 33
type input "Apt 114"
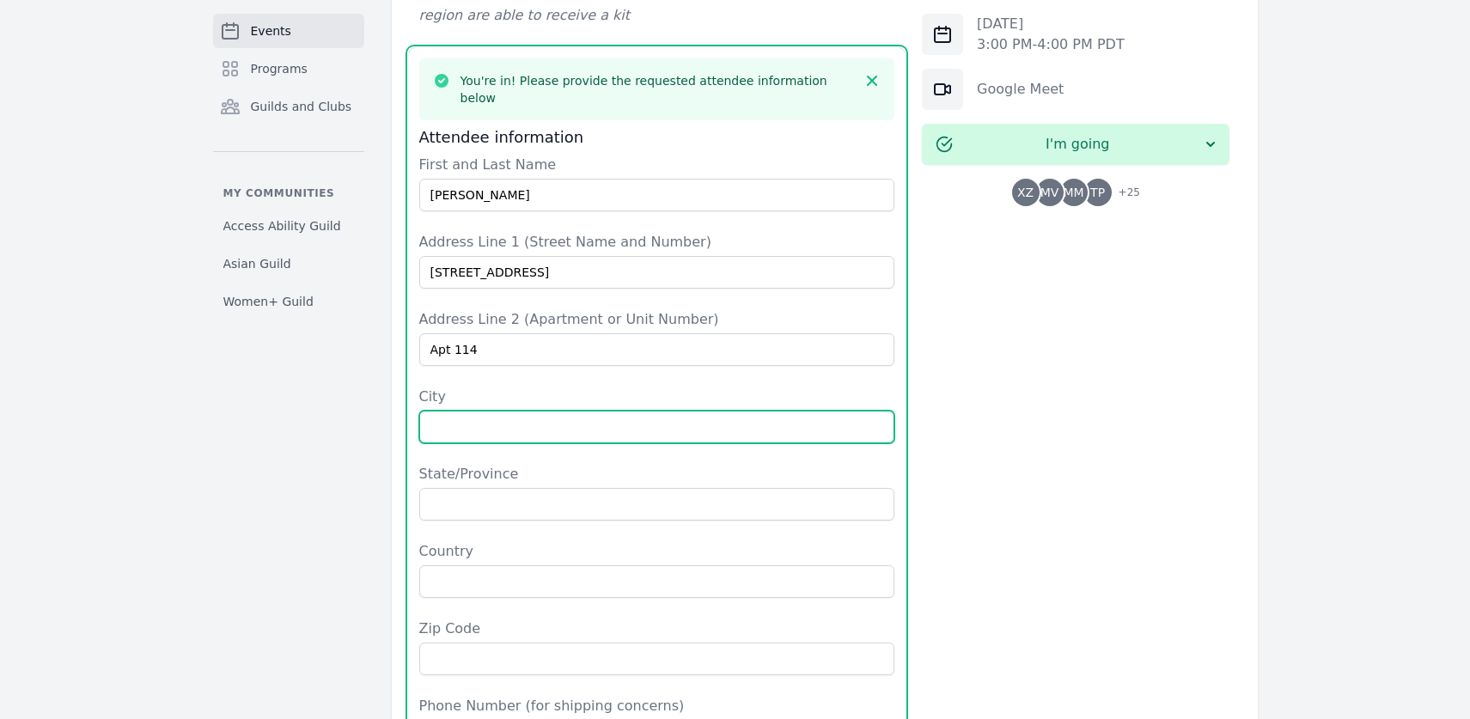
click at [487, 411] on input "City" at bounding box center [657, 427] width 476 height 33
type input "Sunnyvale"
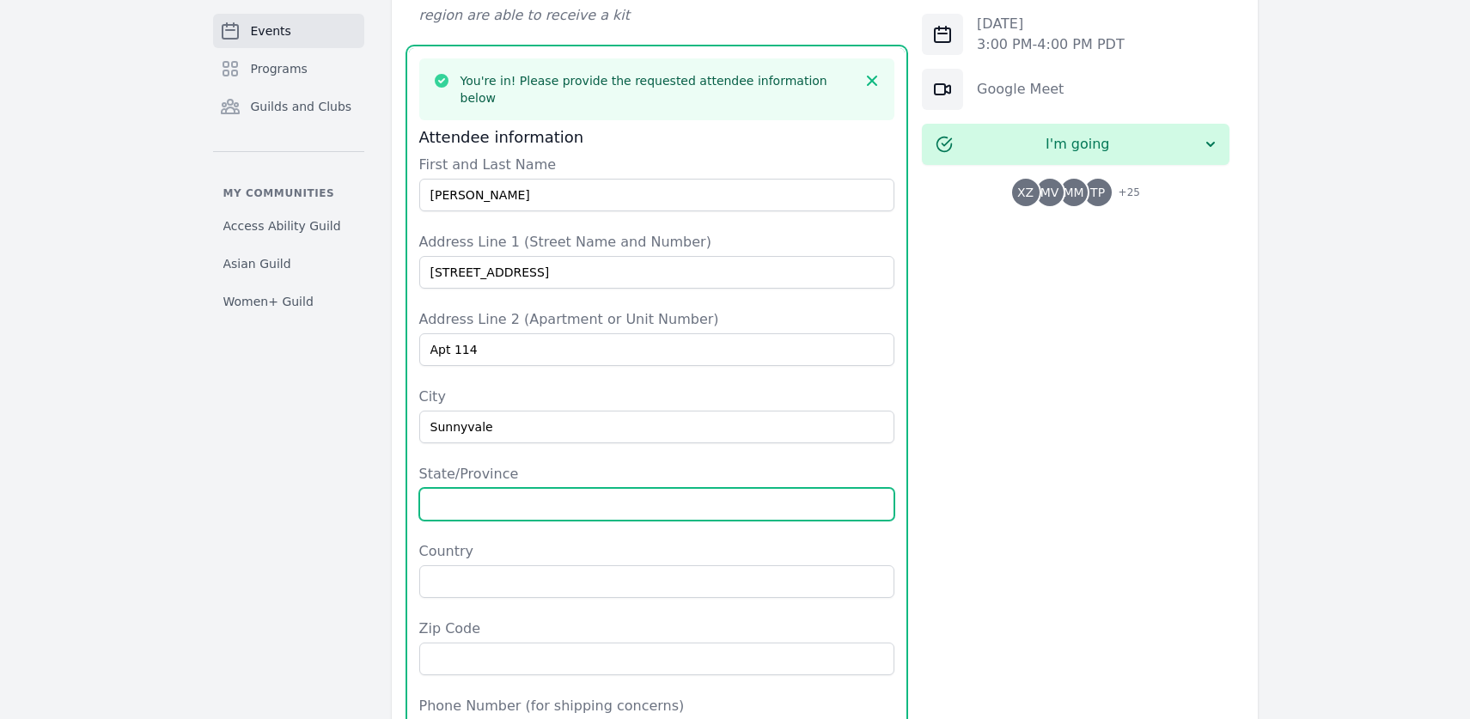
click at [507, 488] on input "State/Province" at bounding box center [657, 504] width 476 height 33
type input "CA"
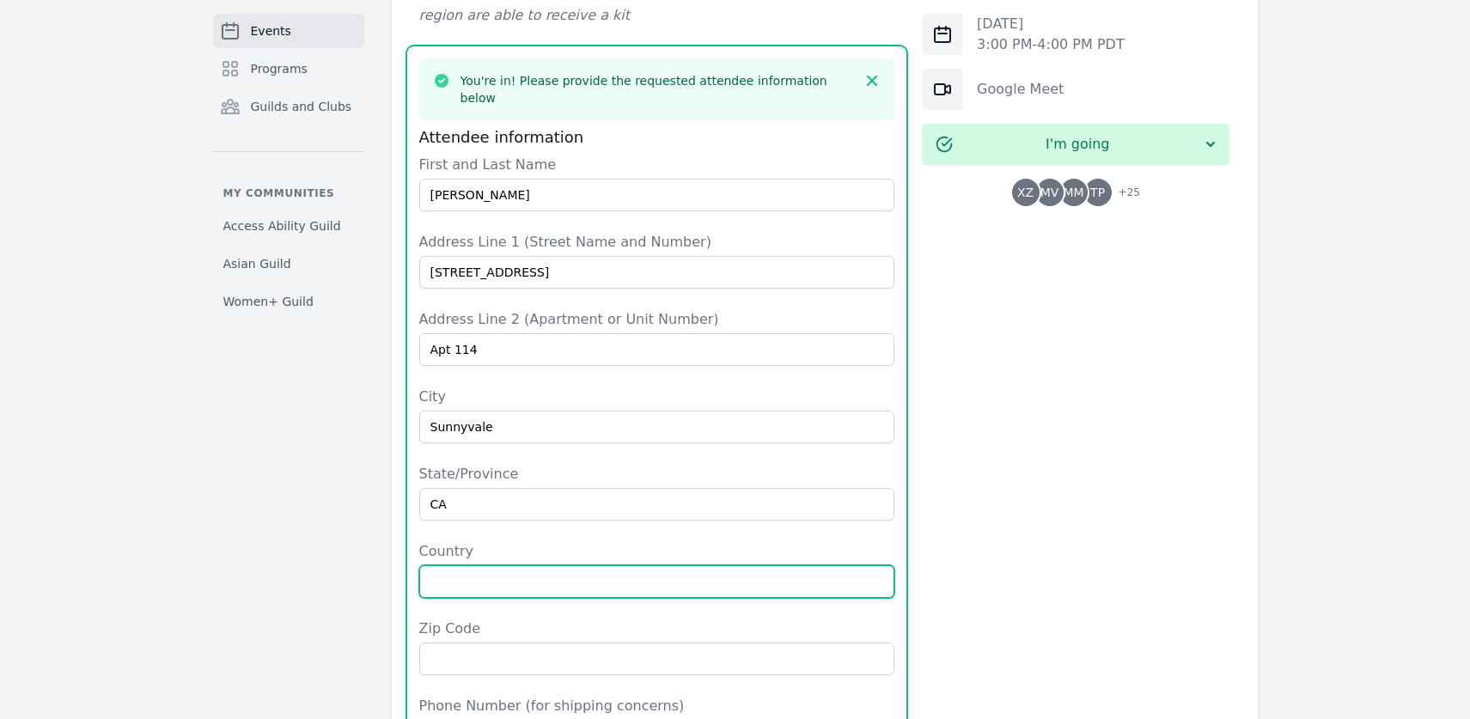
click at [497, 565] on input "Country" at bounding box center [657, 581] width 476 height 33
type input "United States"
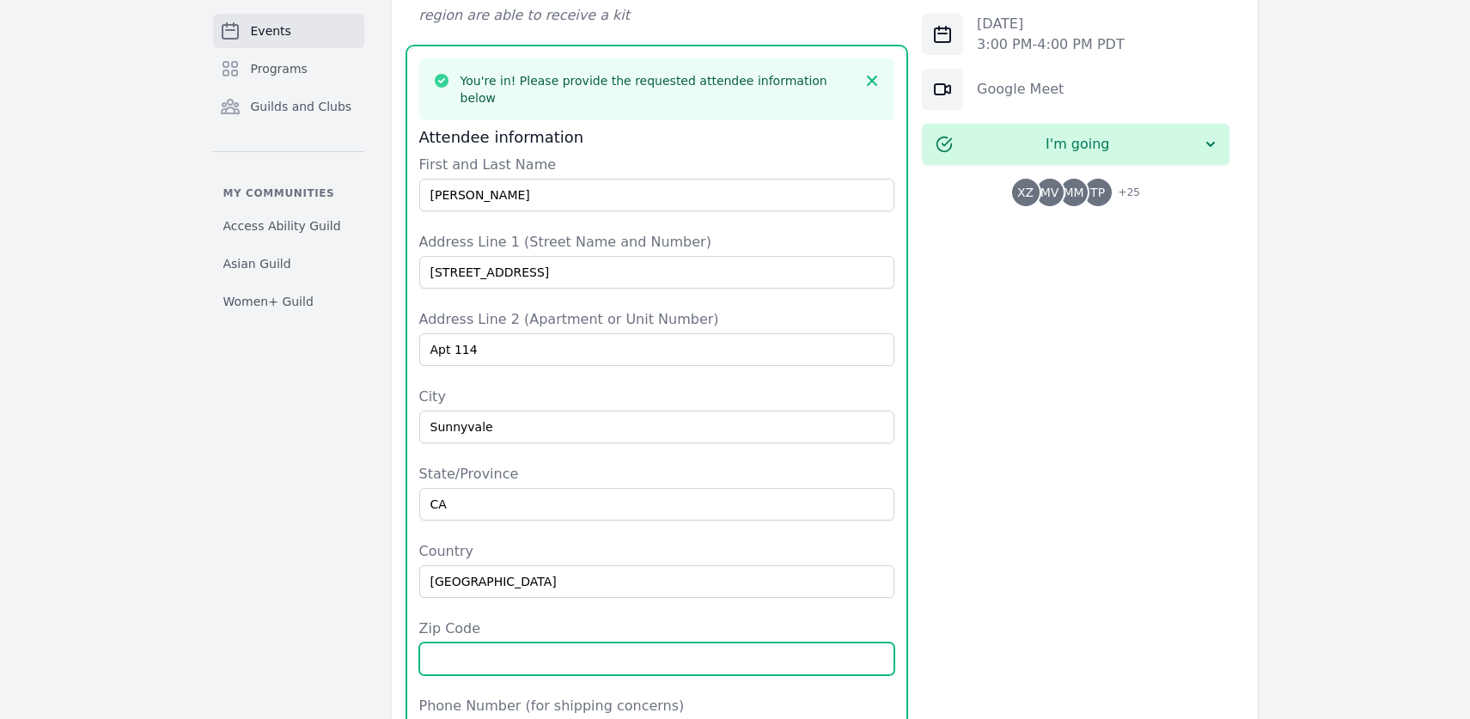
click at [483, 643] on input "Zip Code" at bounding box center [657, 659] width 476 height 33
type input "0"
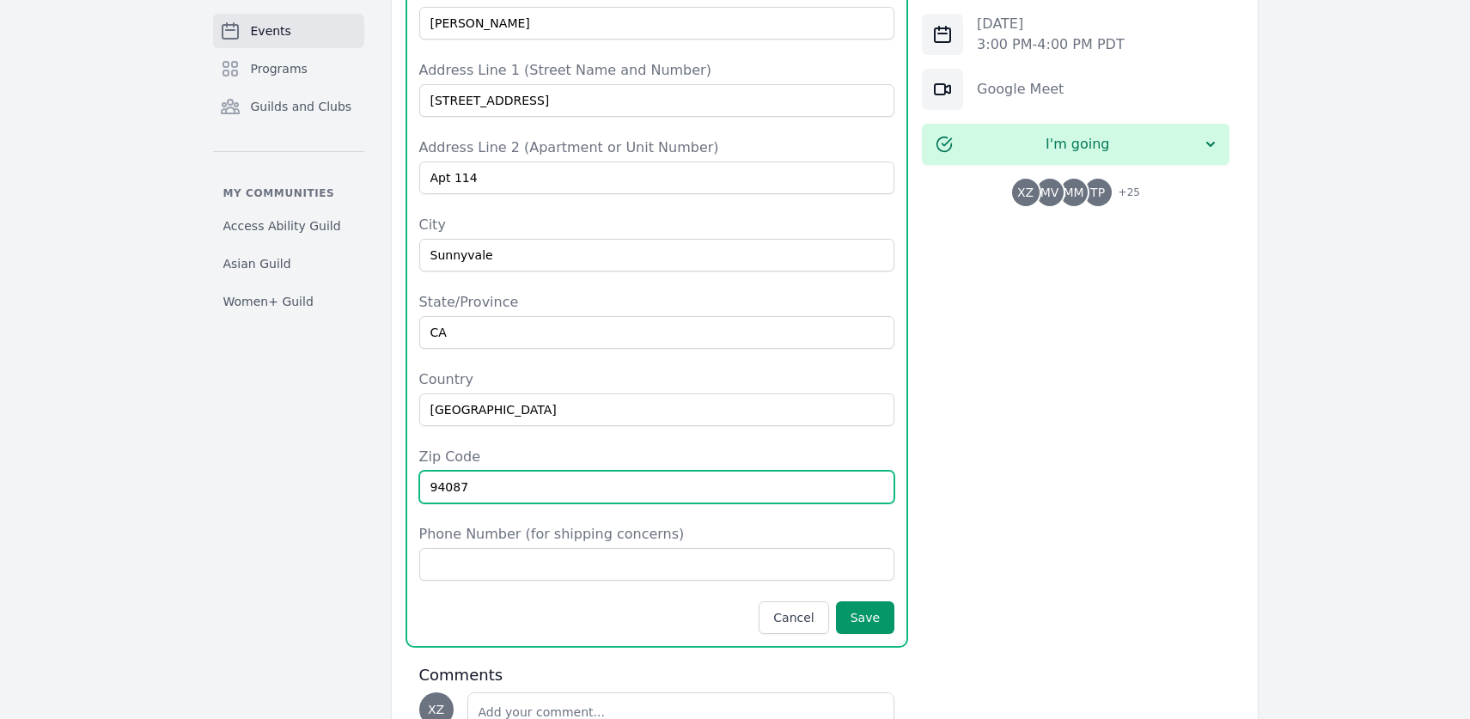
scroll to position [1061, 0]
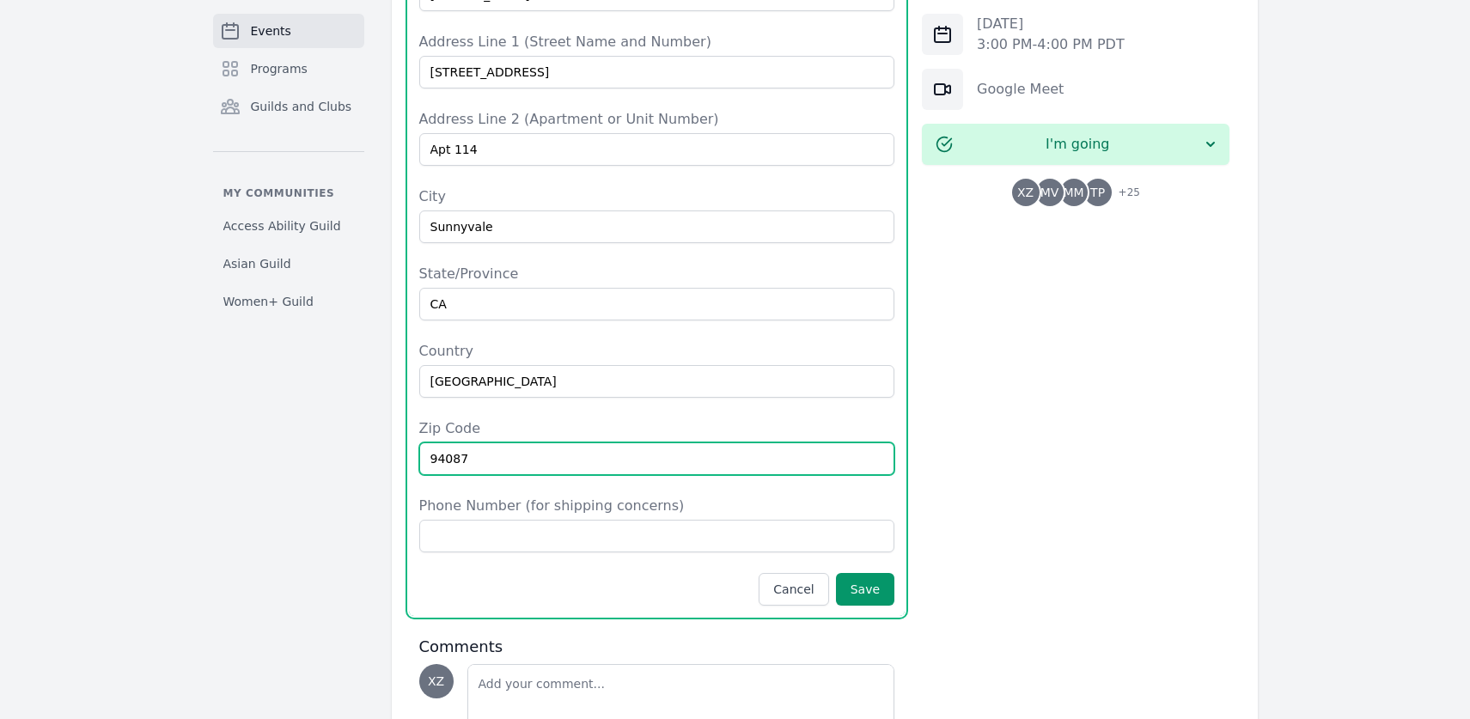
type input "94087"
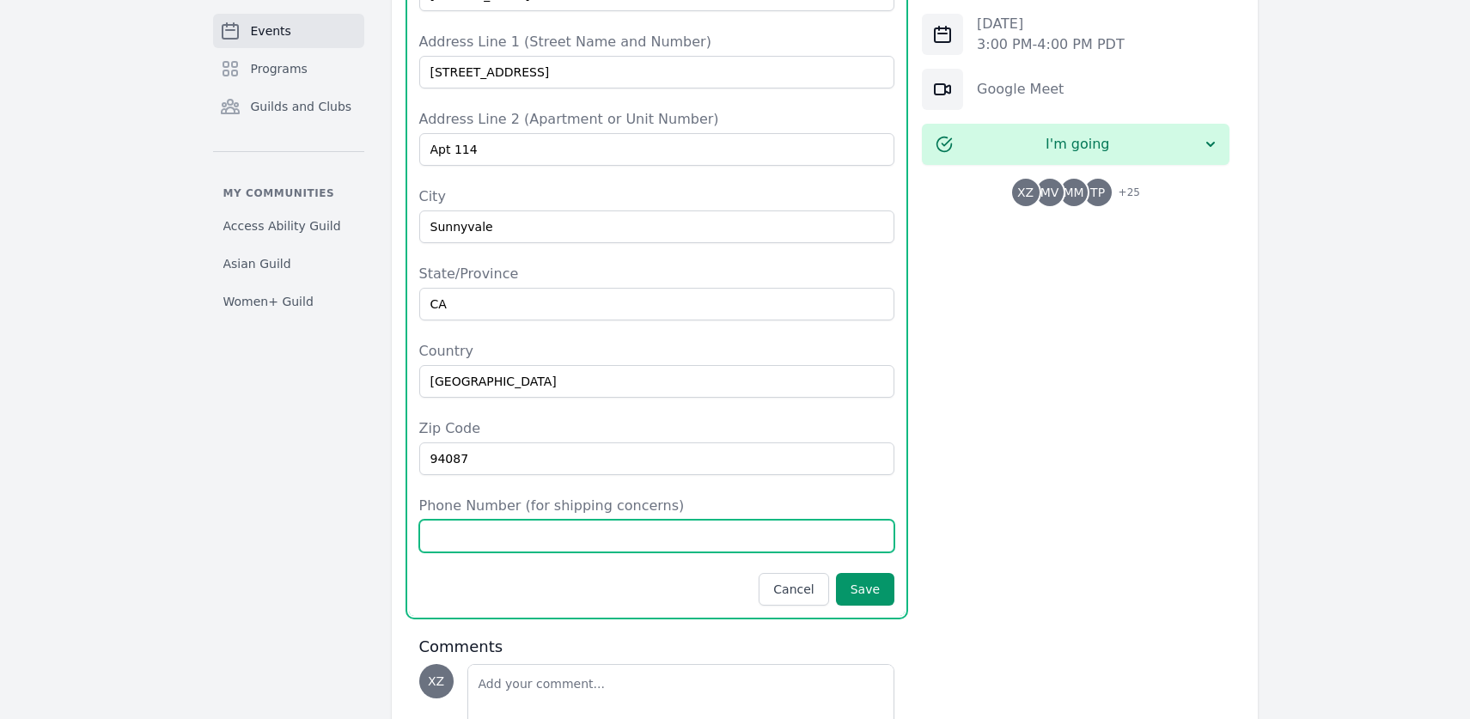
click at [518, 520] on input "Phone Number (for shipping concerns)" at bounding box center [657, 536] width 476 height 33
type input "2027391806"
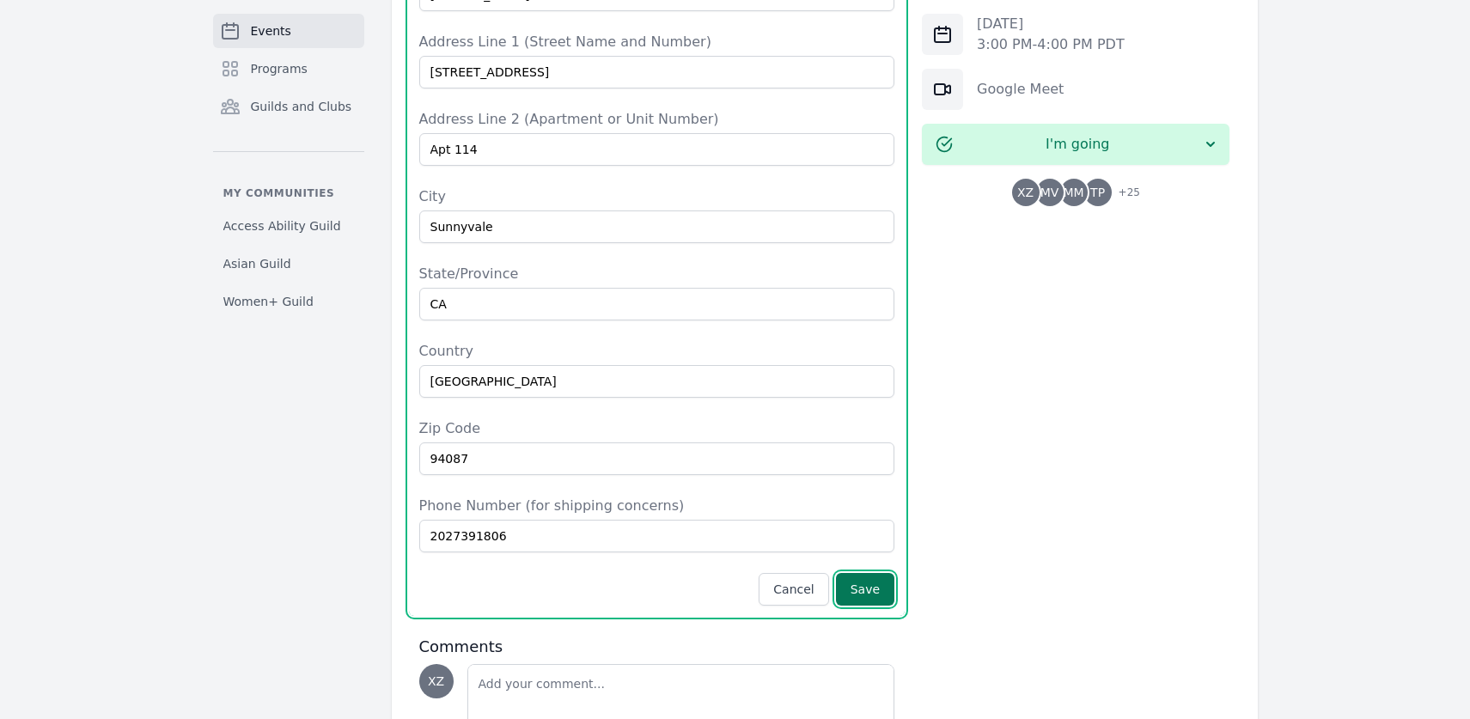
click at [868, 573] on button "Save" at bounding box center [865, 589] width 58 height 33
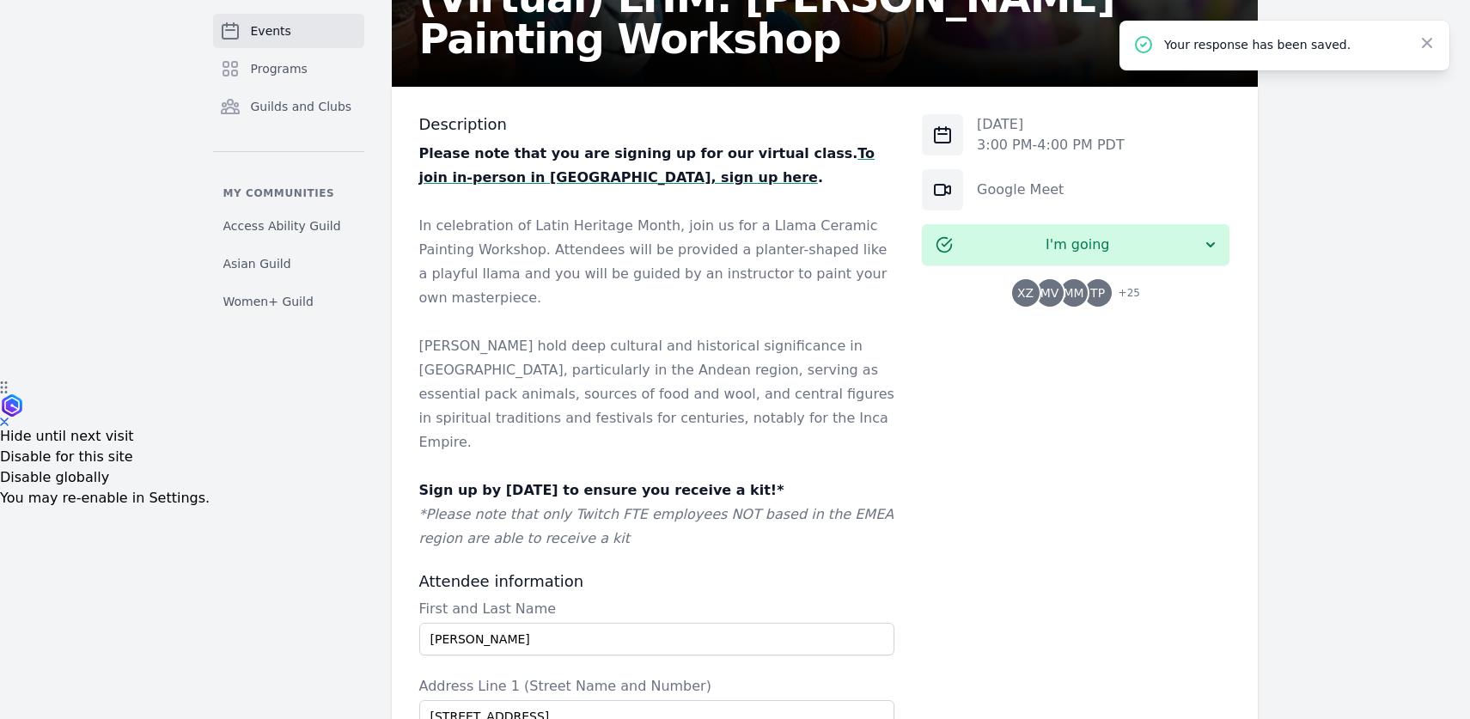
scroll to position [283, 0]
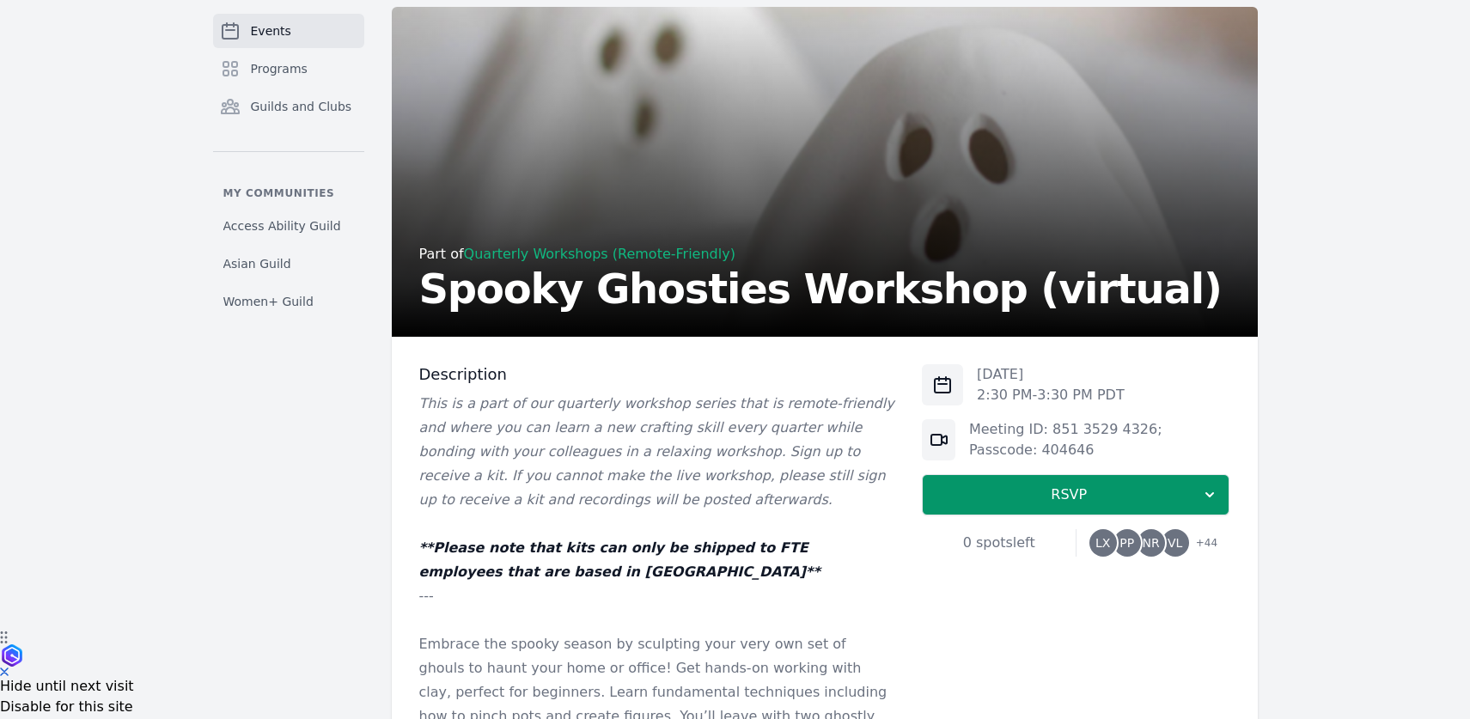
scroll to position [92, 0]
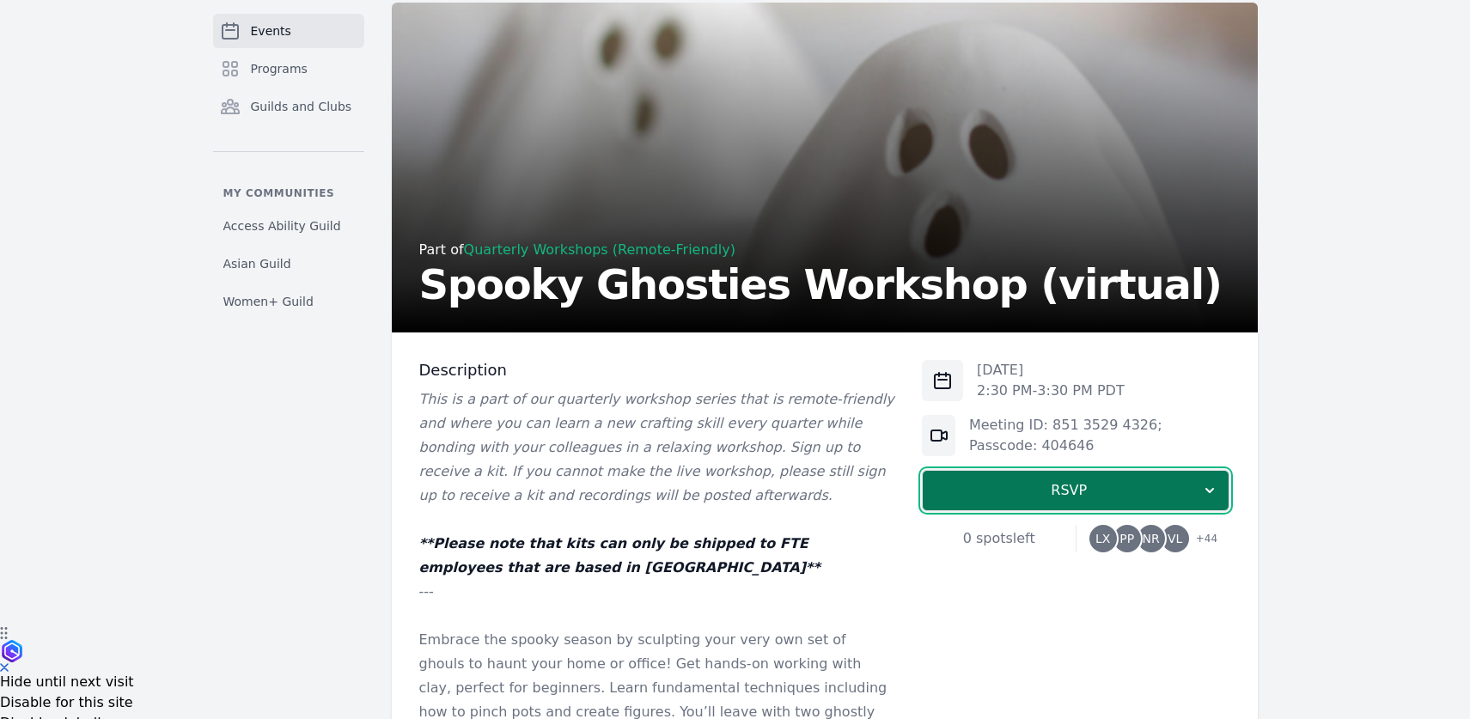
click at [1117, 489] on span "RSVP" at bounding box center [1068, 490] width 265 height 21
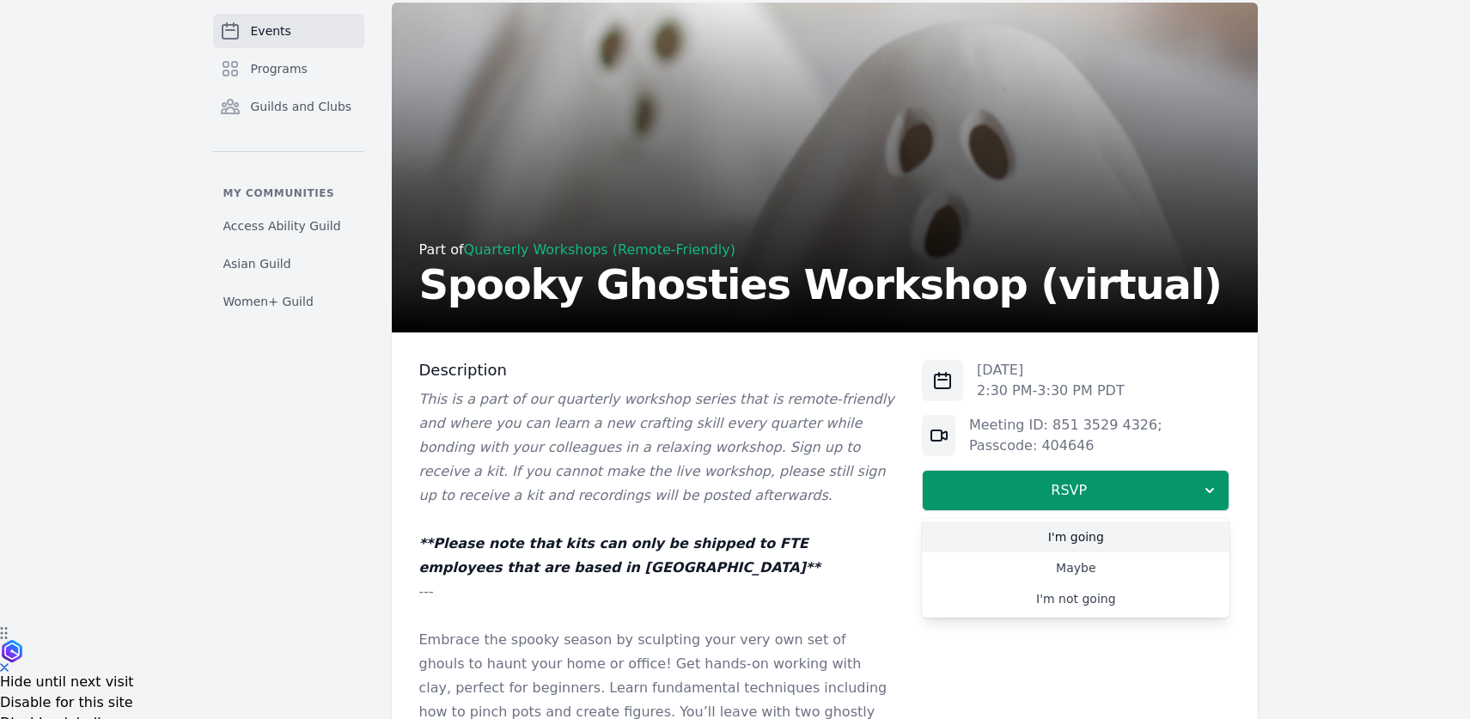
click at [1050, 529] on link "I'm going" at bounding box center [1076, 536] width 308 height 31
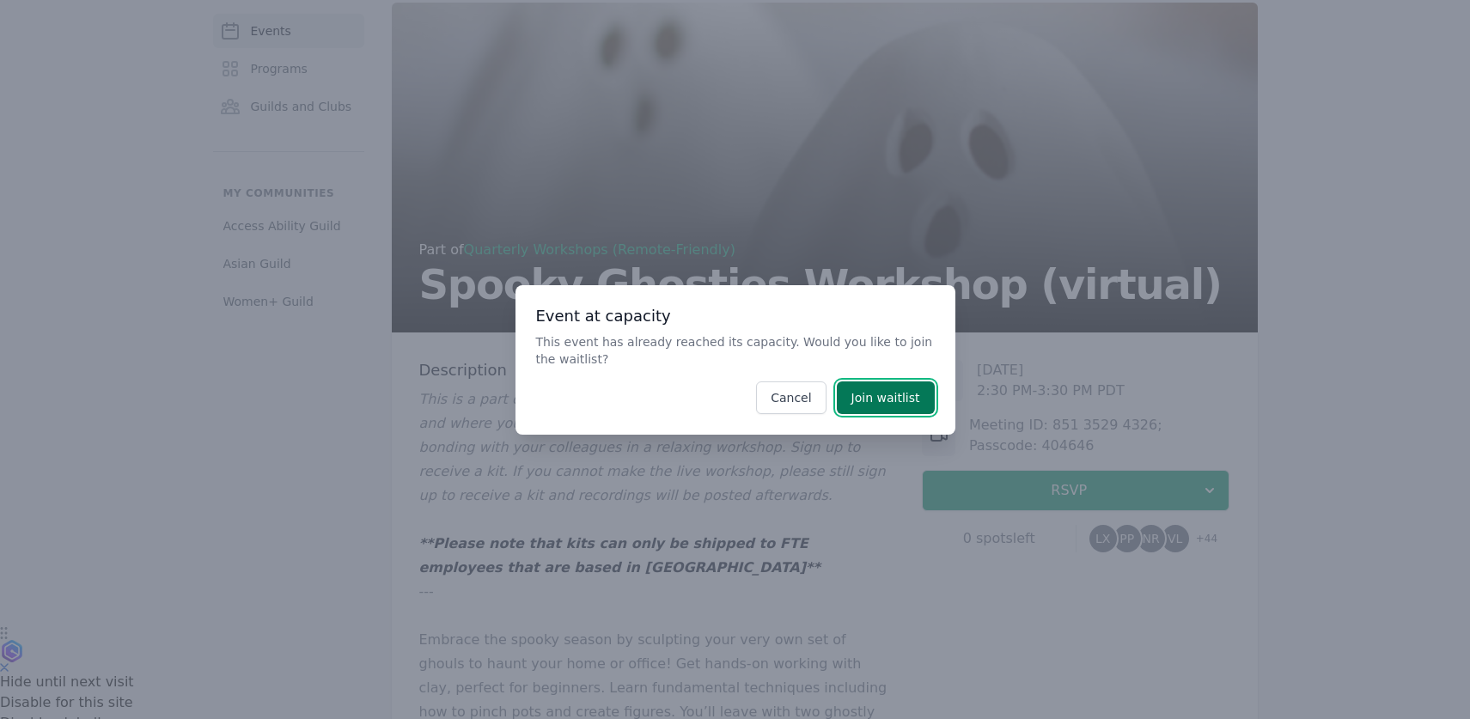
click at [870, 399] on button "Join waitlist" at bounding box center [886, 397] width 98 height 33
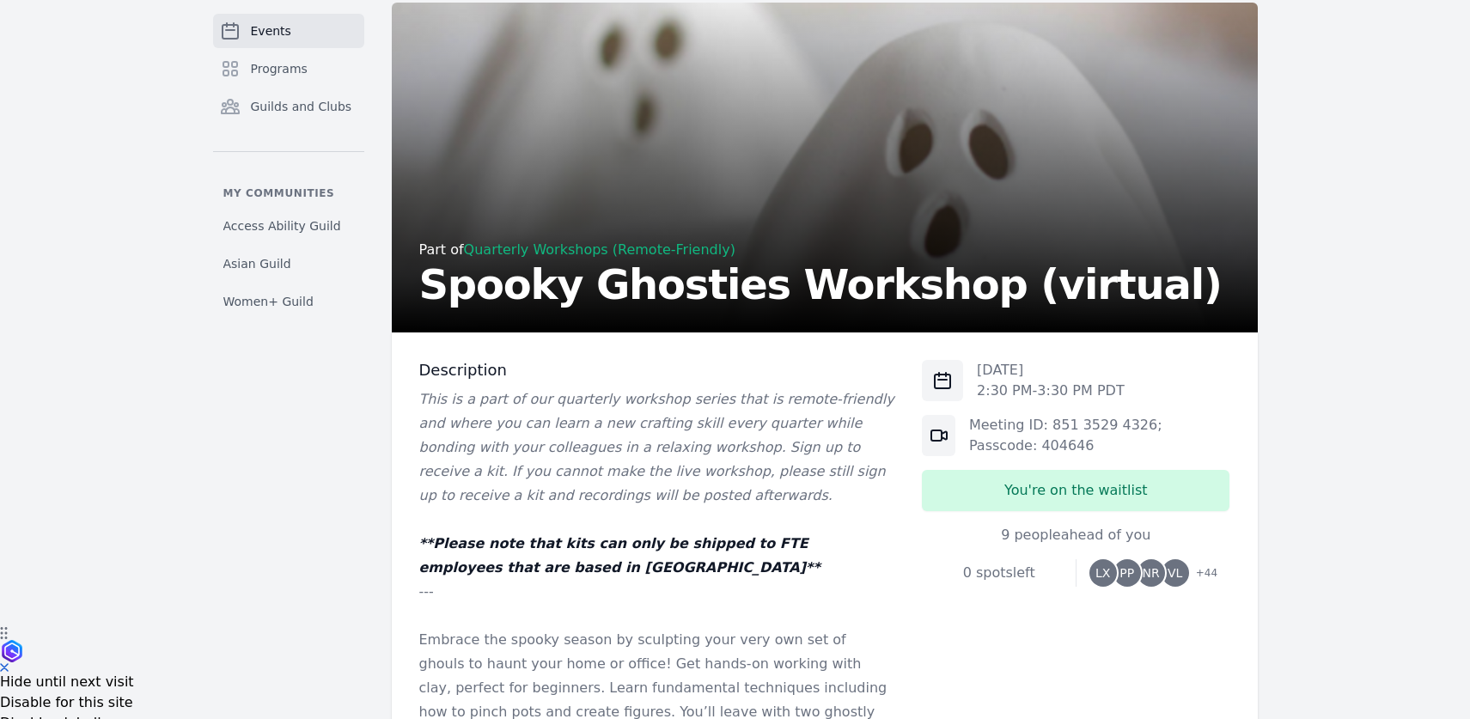
click at [1071, 538] on div "9 people ahead of you" at bounding box center [1076, 535] width 308 height 21
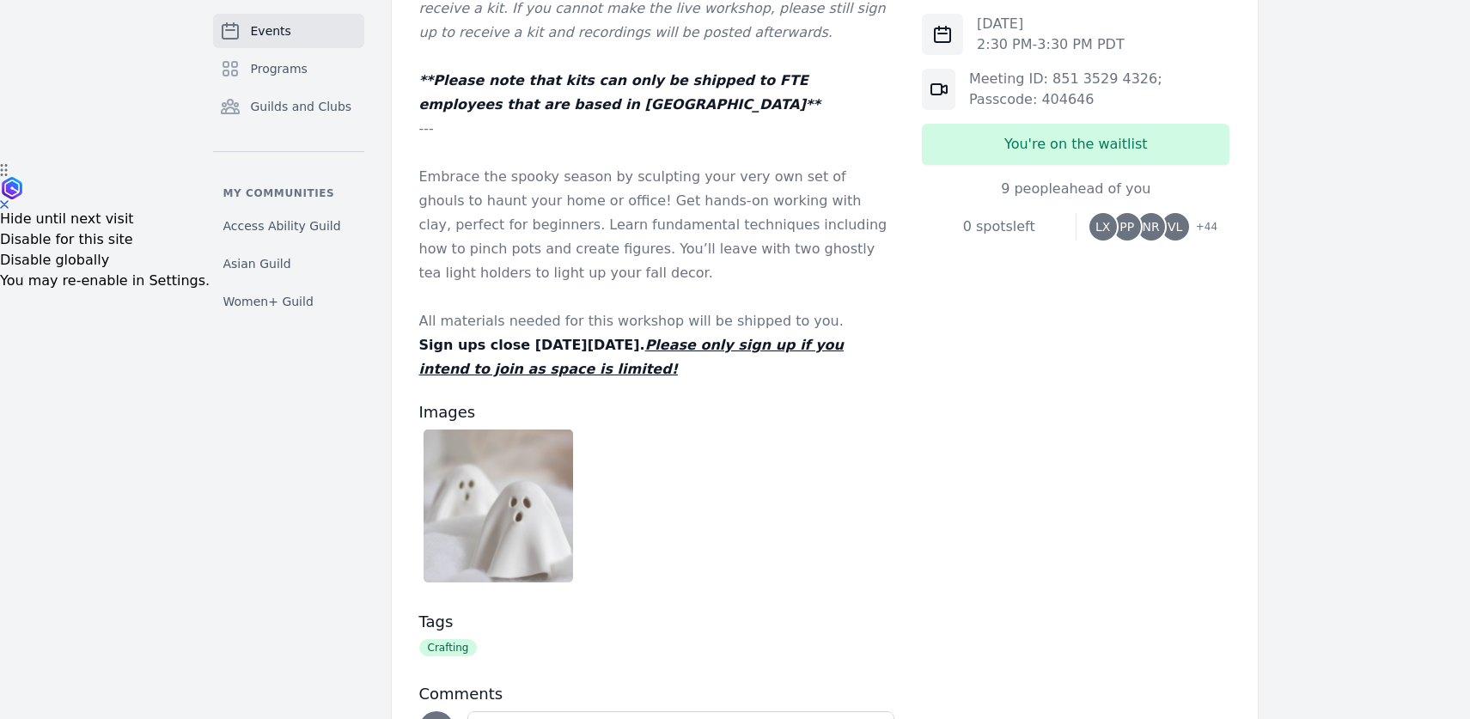
scroll to position [729, 0]
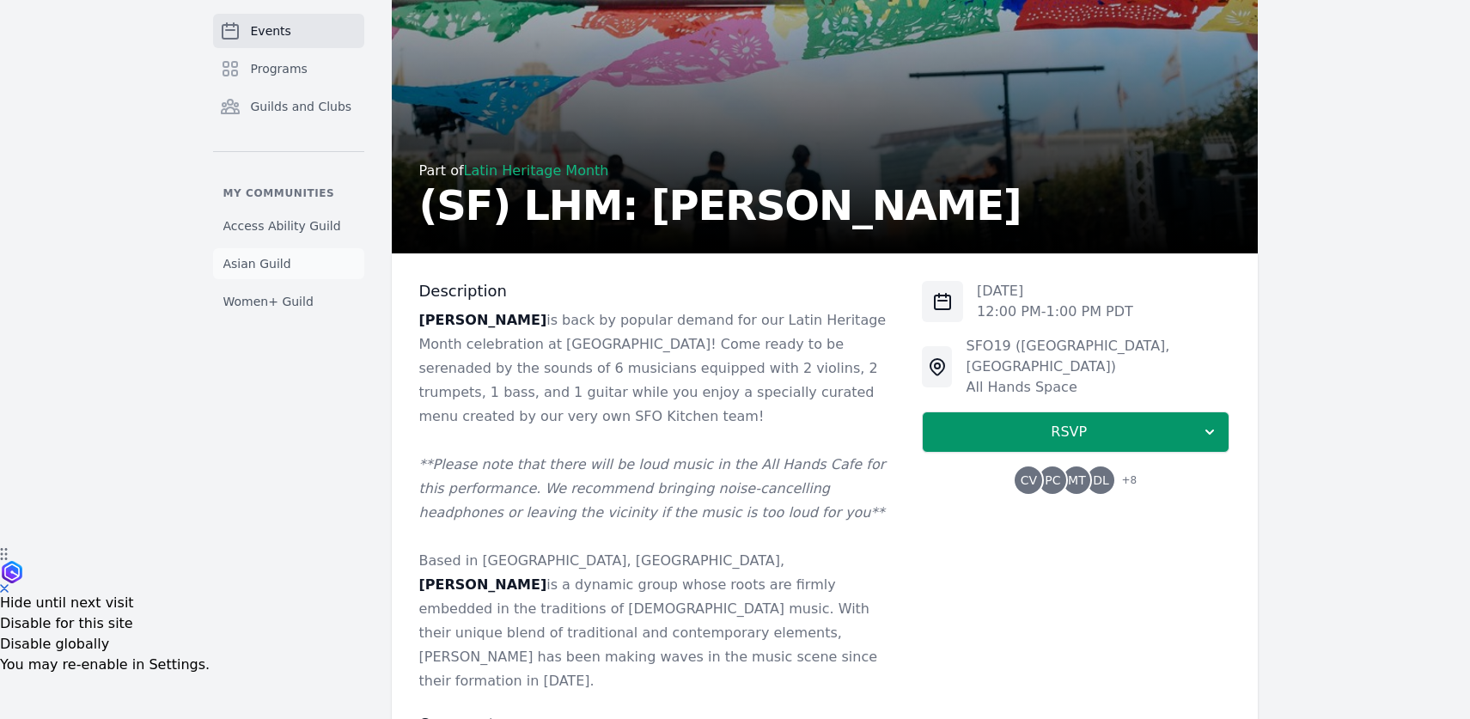
scroll to position [173, 0]
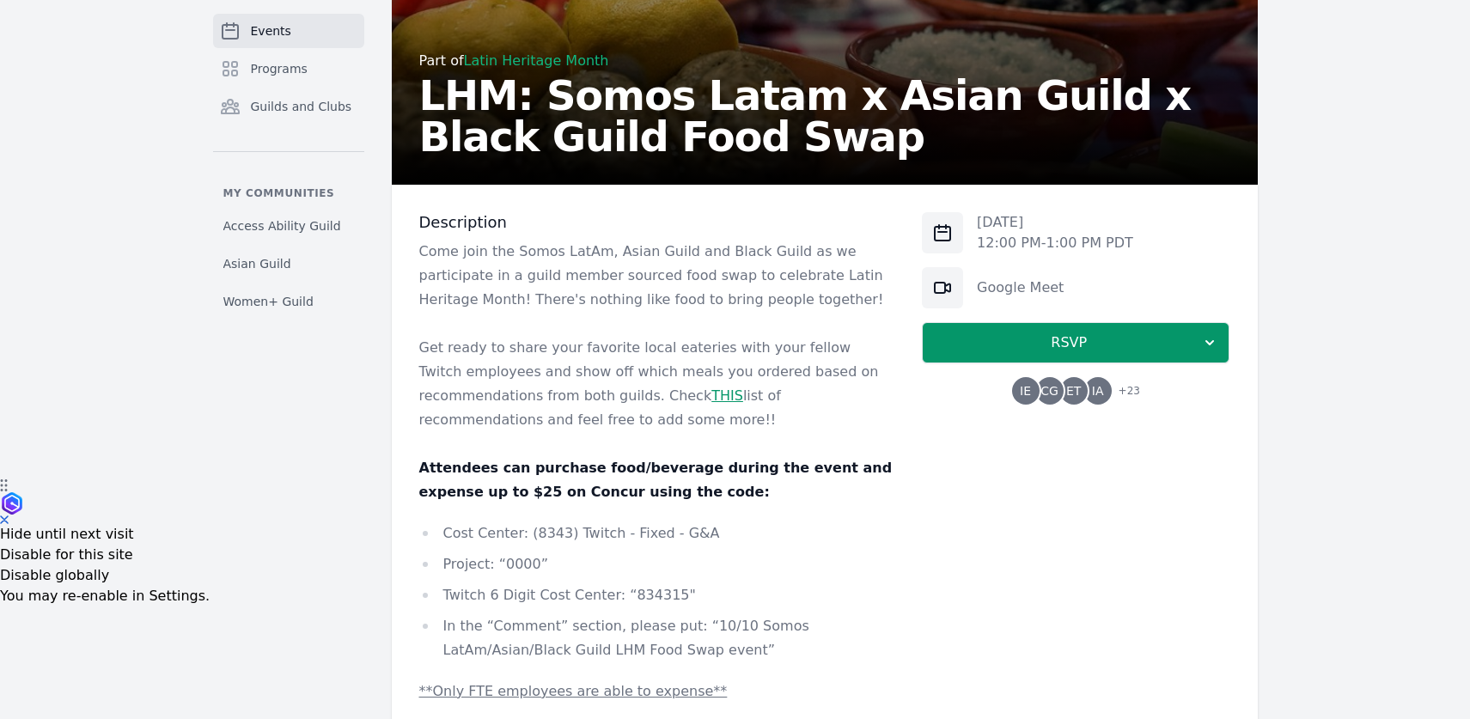
scroll to position [235, 0]
